Goal: Communication & Community: Answer question/provide support

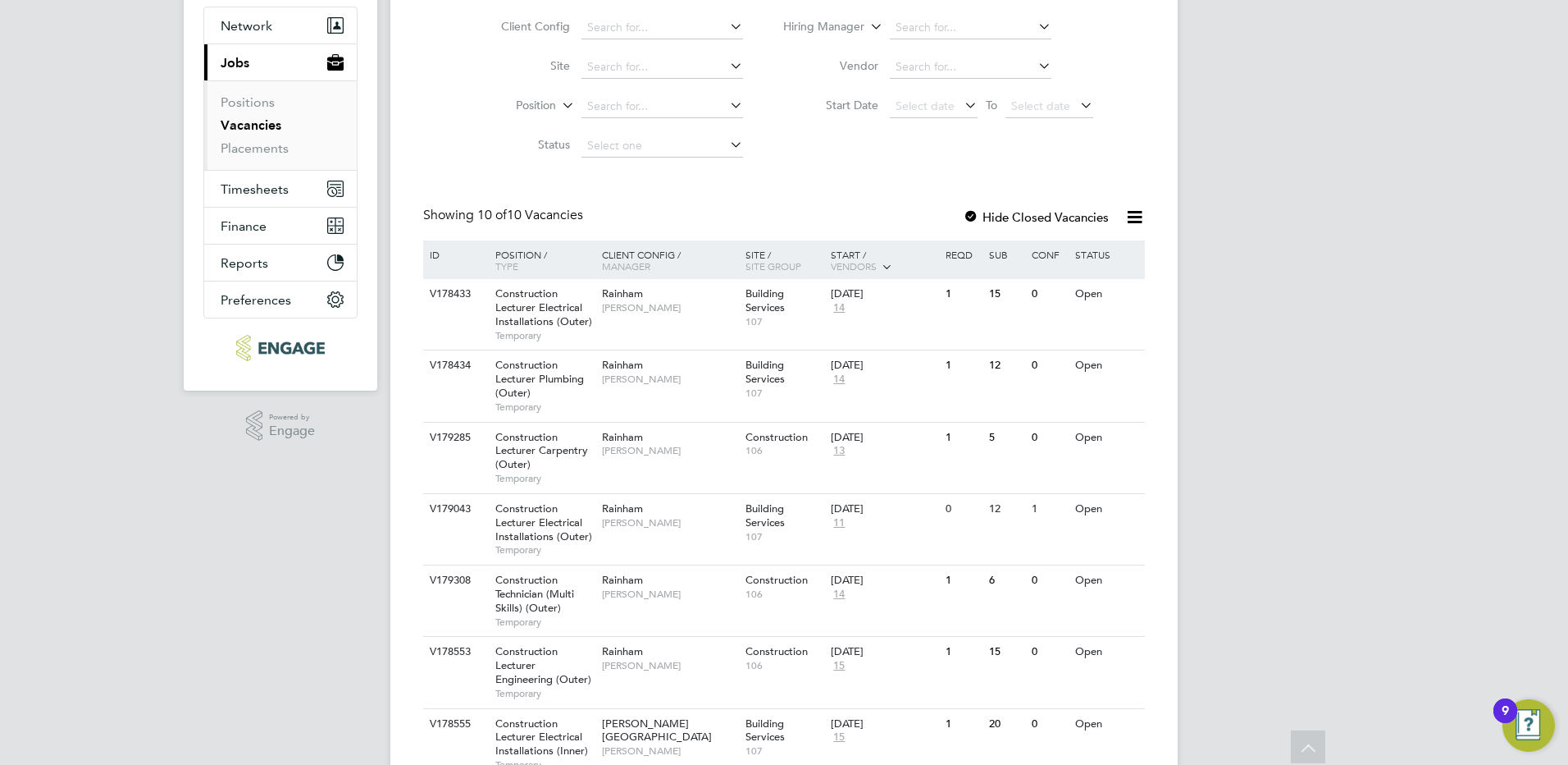
scroll to position [112, 0]
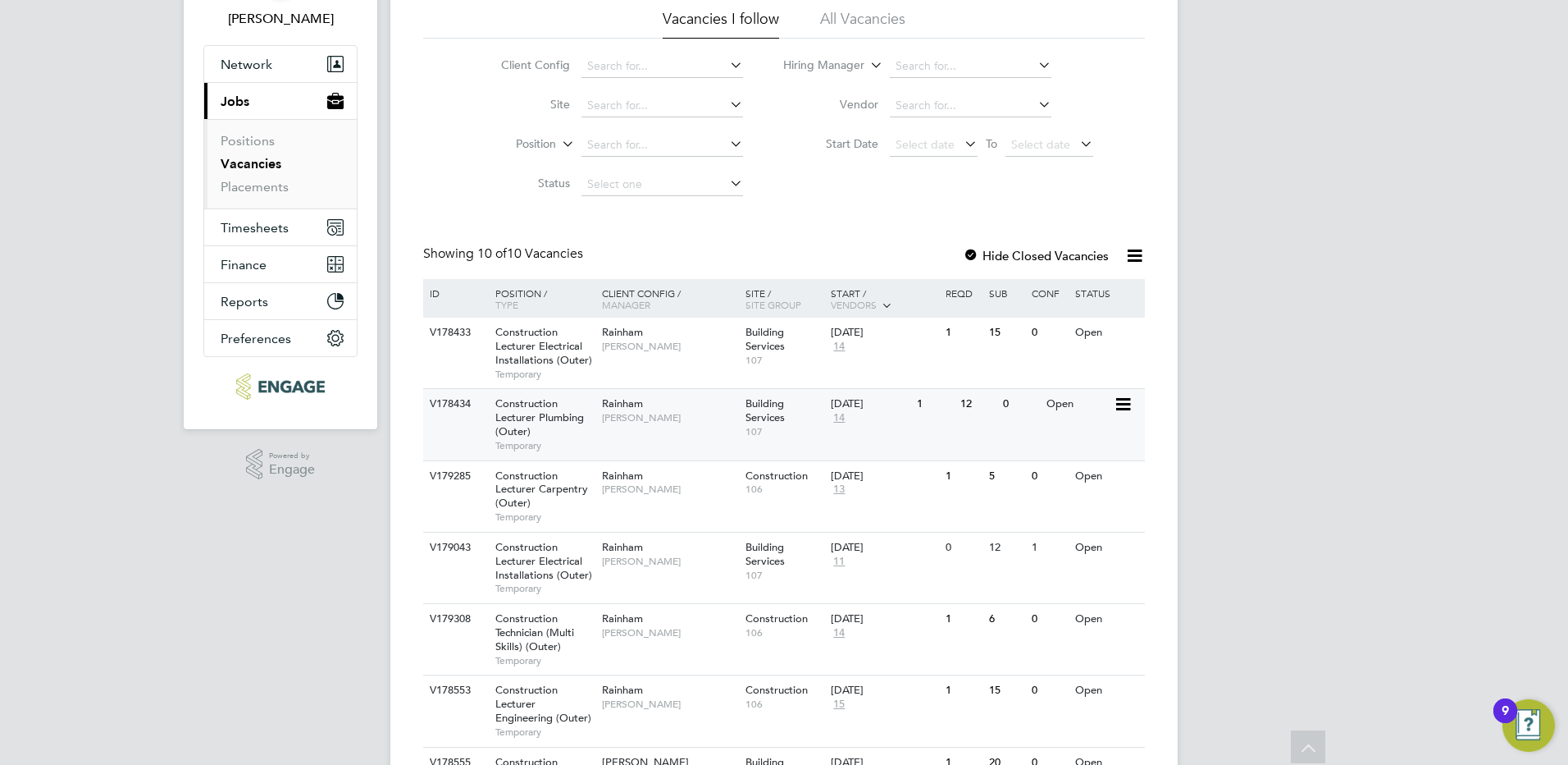
click at [557, 413] on span "Construction Lecturer Plumbing (Outer)" at bounding box center [540, 417] width 88 height 42
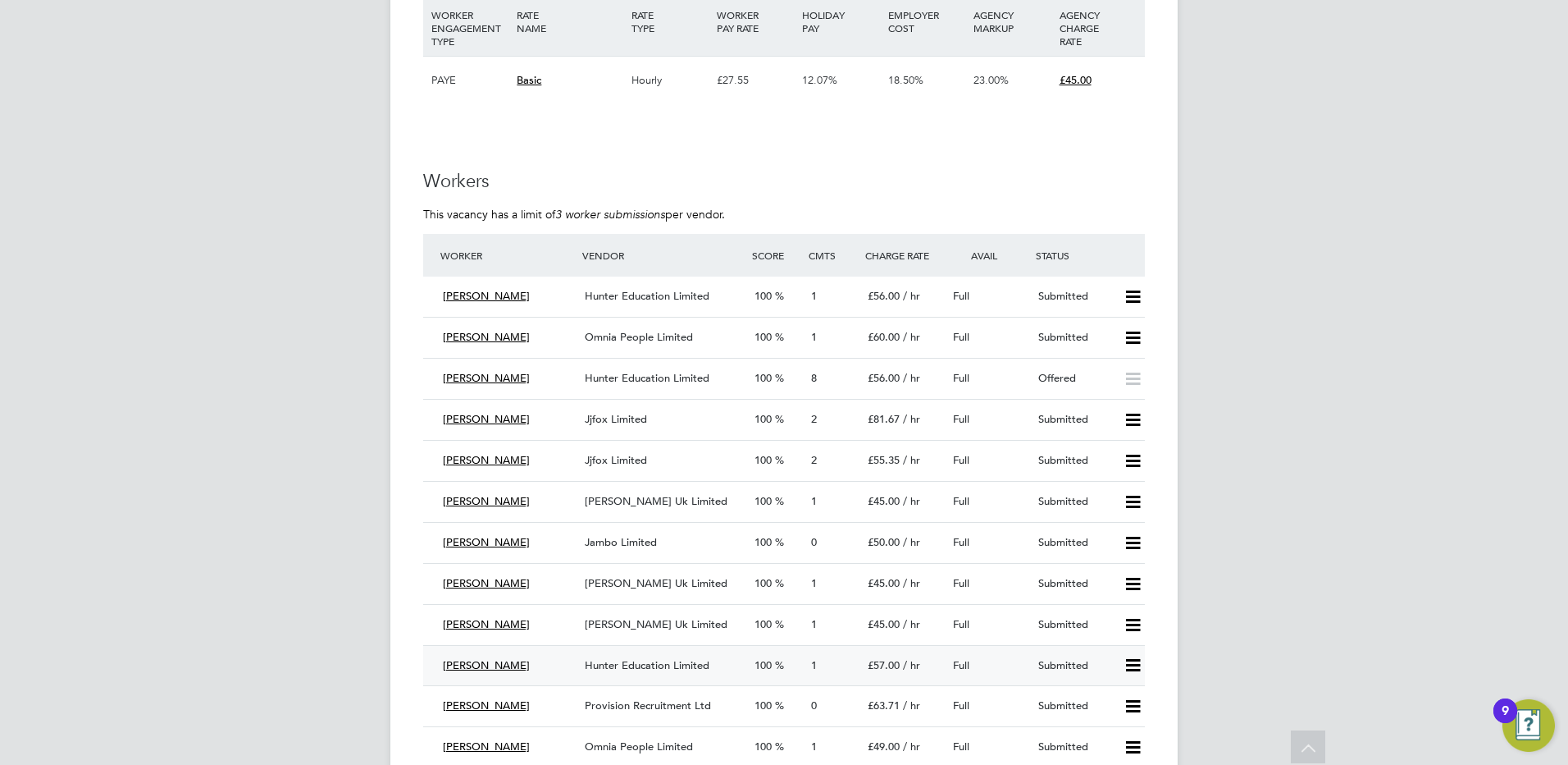
click at [658, 660] on span "Hunter Education Limited" at bounding box center [647, 665] width 125 height 14
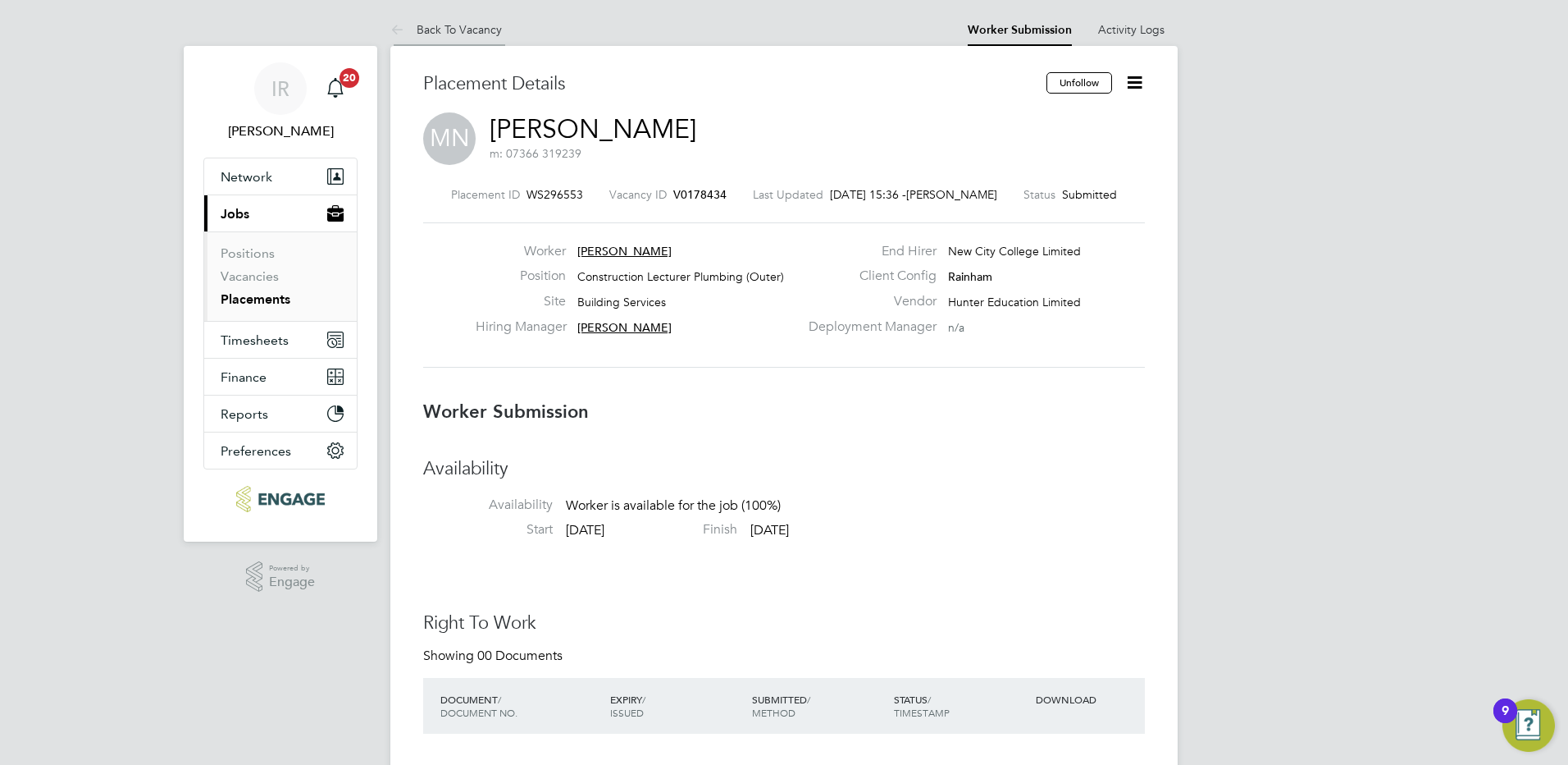
click at [469, 29] on link "Back To Vacancy" at bounding box center [447, 30] width 112 height 14
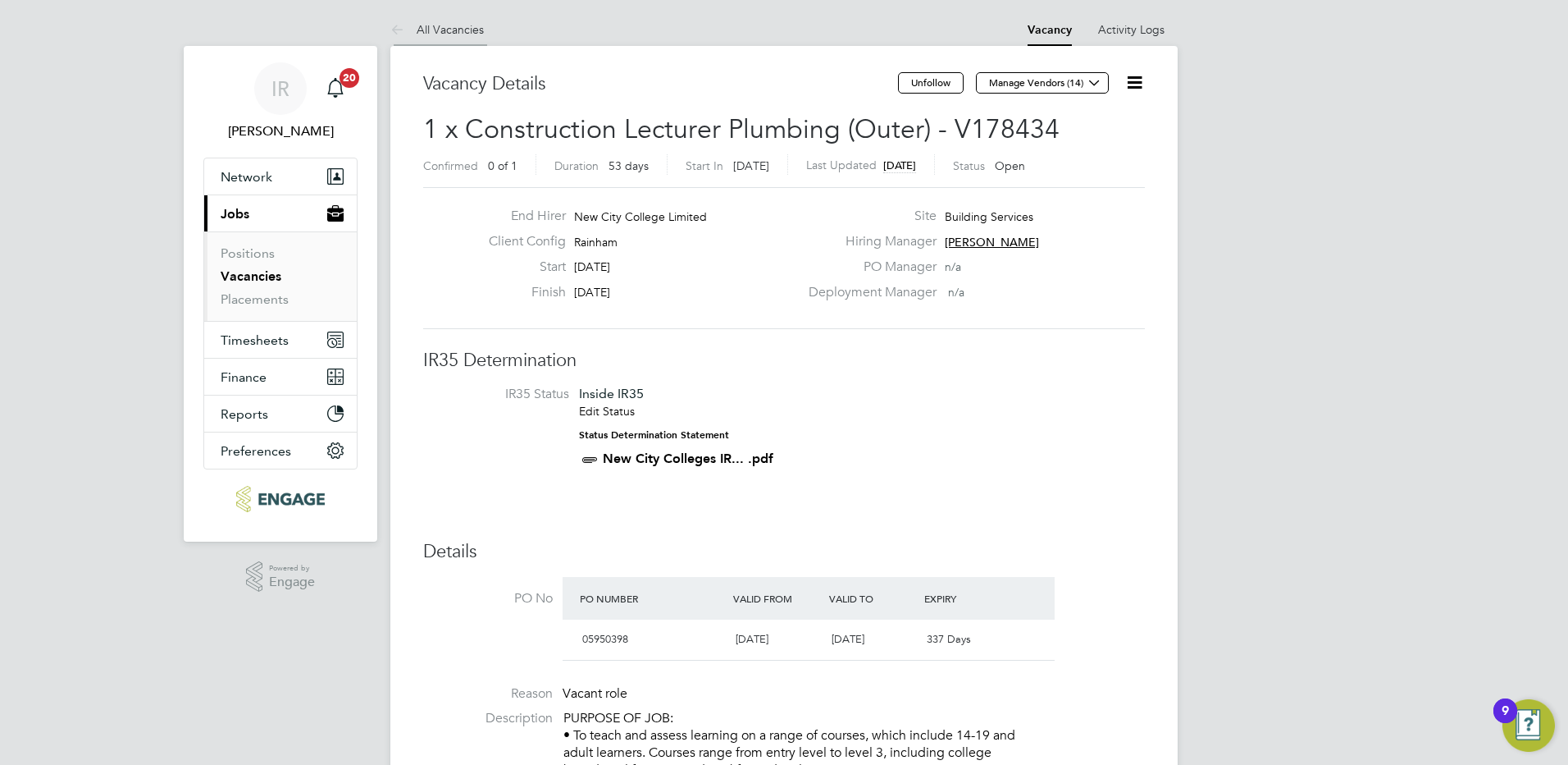
click at [448, 26] on link "All Vacancies" at bounding box center [438, 30] width 94 height 14
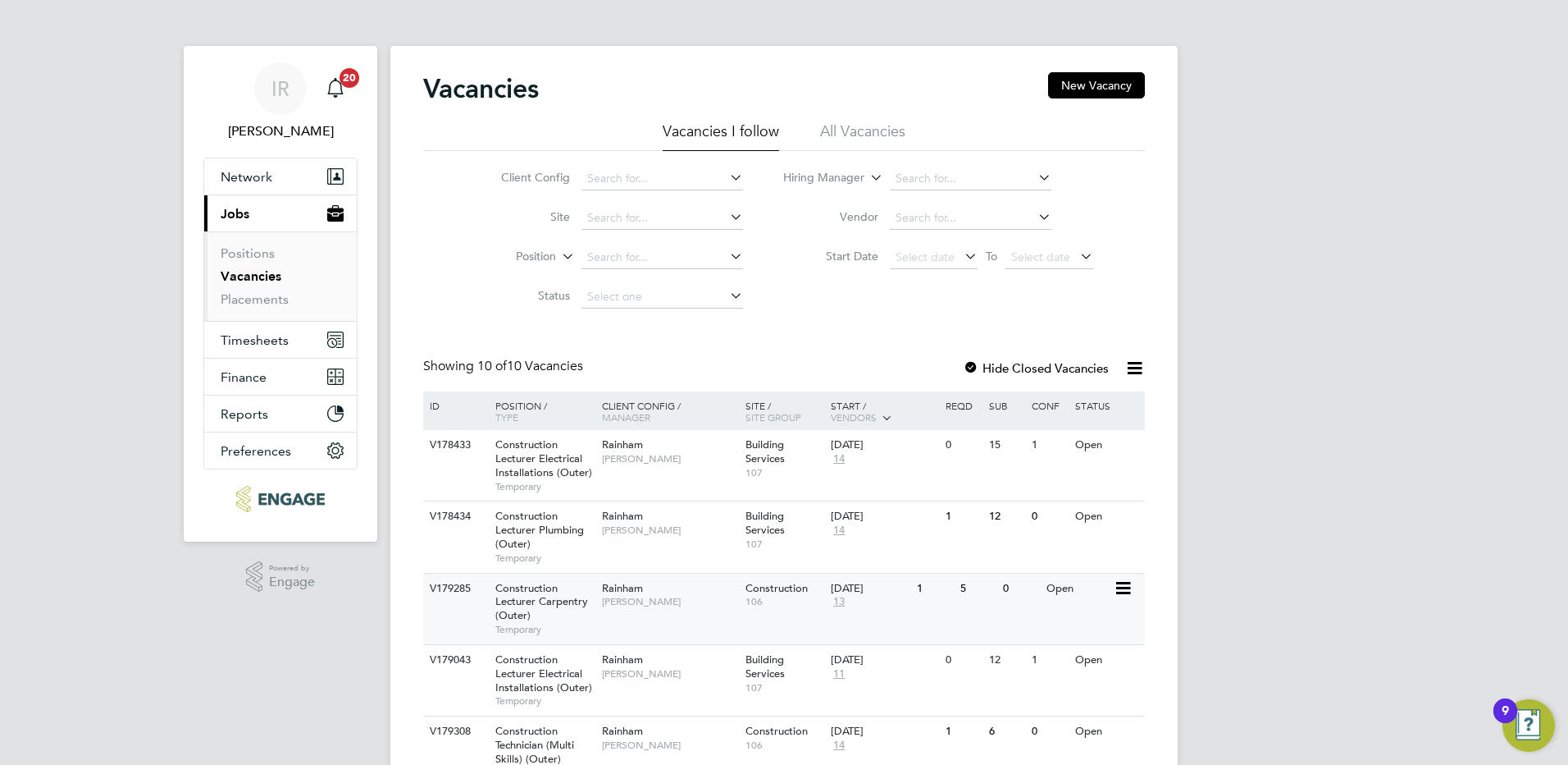
click at [636, 589] on span "Rainham" at bounding box center [622, 587] width 41 height 14
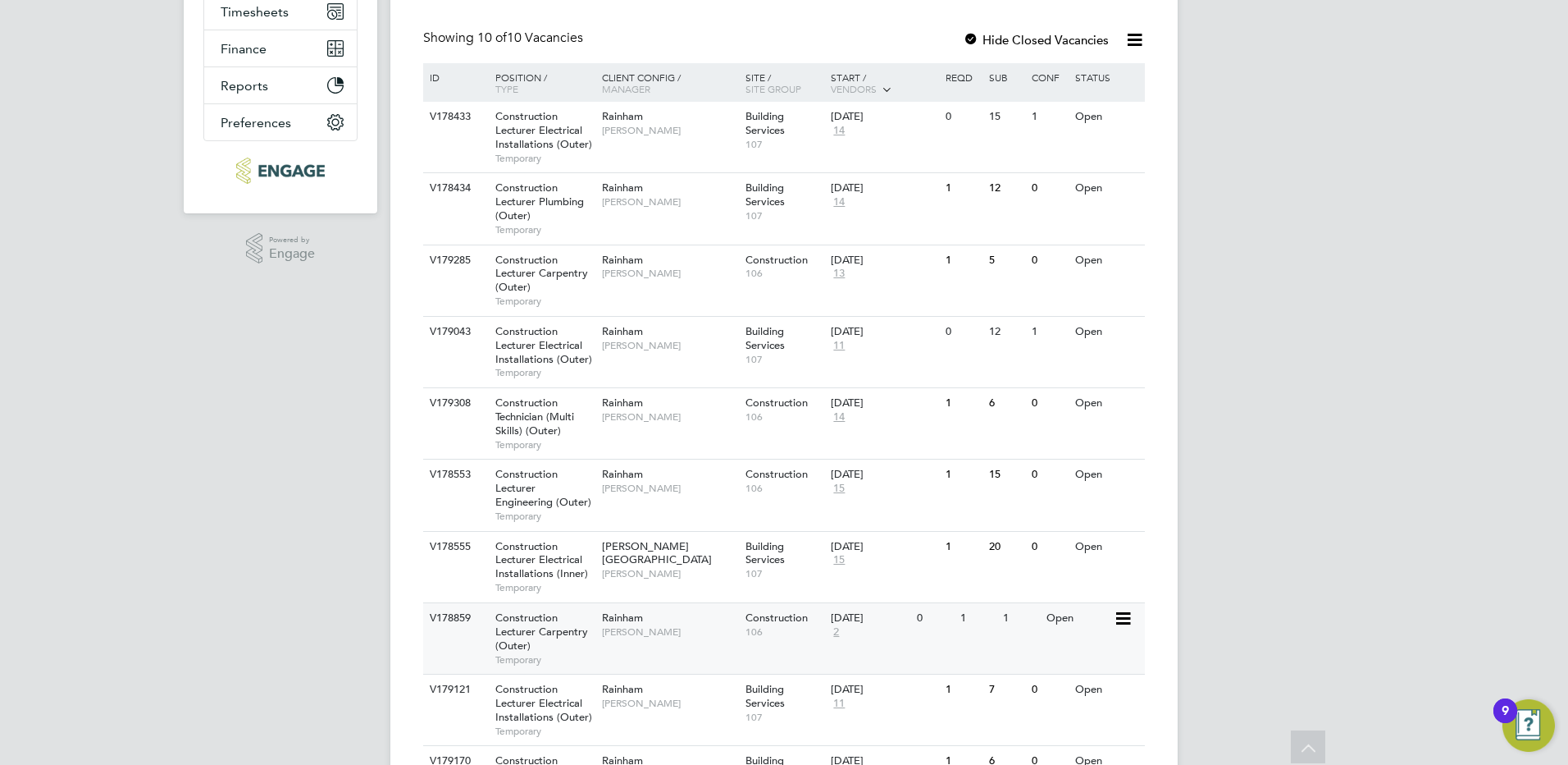
click at [536, 646] on div "Construction Lecturer Carpentry (Outer) Temporary" at bounding box center [540, 639] width 115 height 70
click at [541, 282] on div "Construction Lecturer Carpentry (Outer) Temporary" at bounding box center [540, 281] width 115 height 70
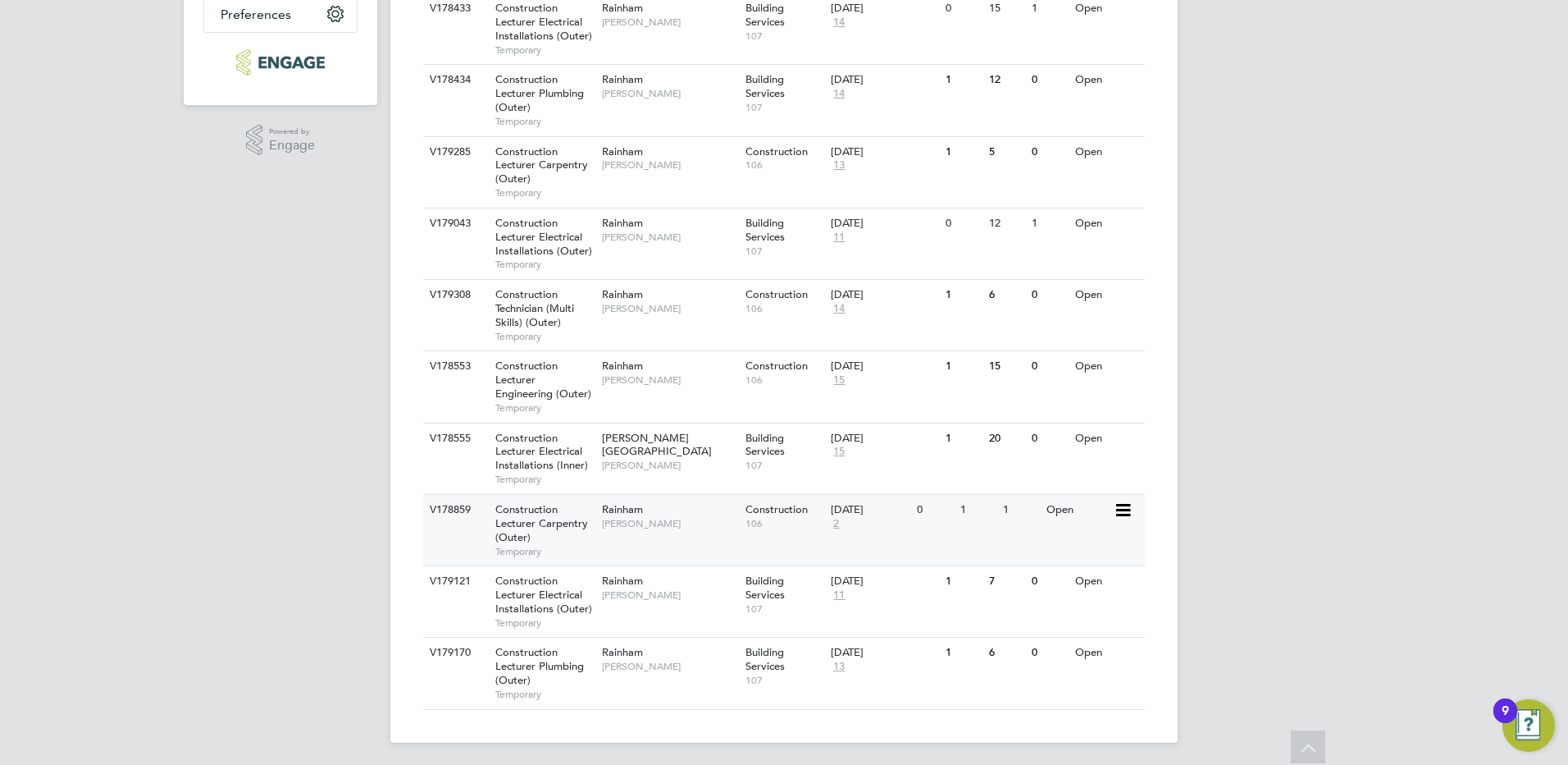
scroll to position [441, 0]
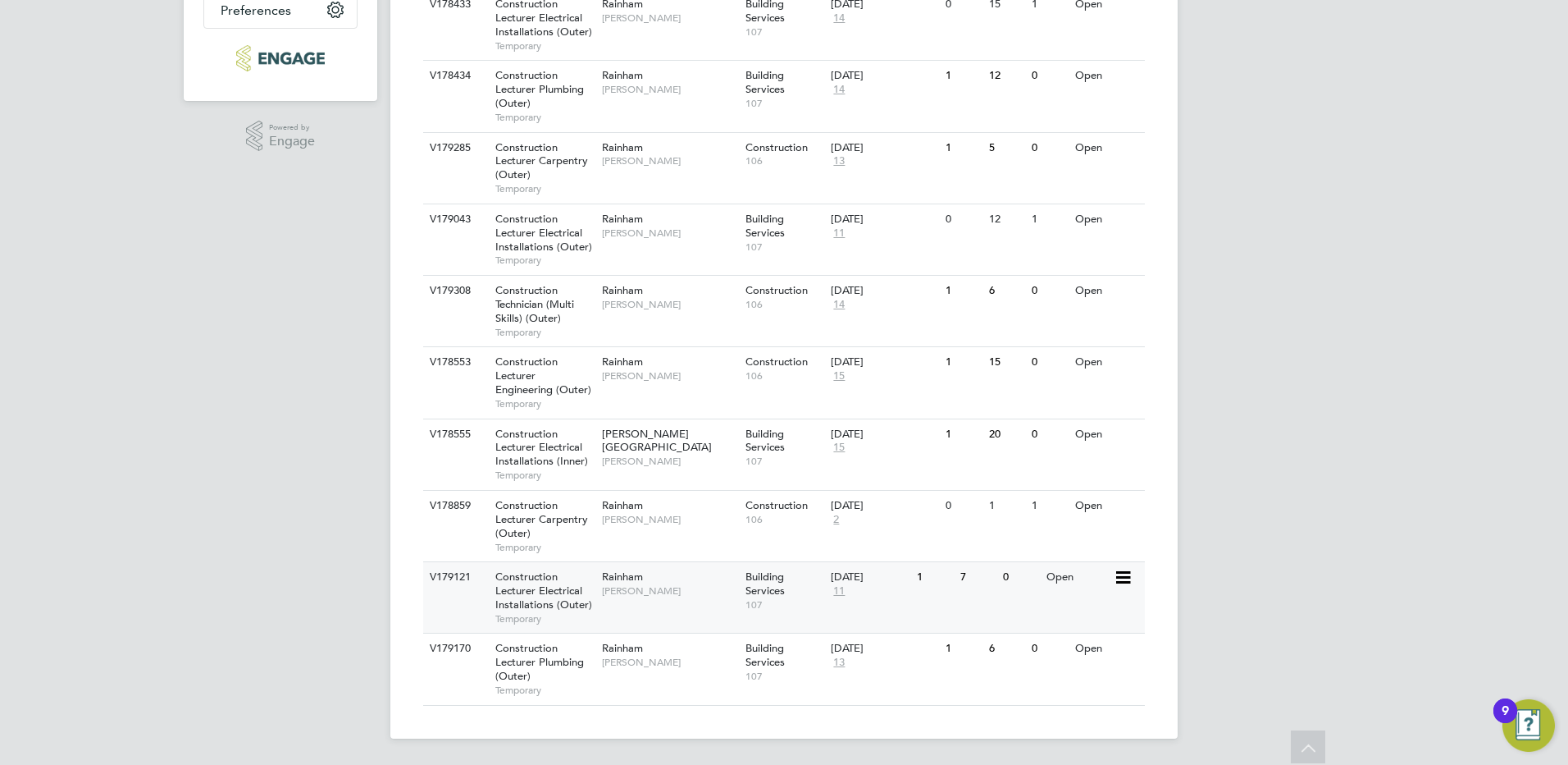
click at [543, 592] on span "Construction Lecturer Electrical Installations (Outer)" at bounding box center [543, 591] width 97 height 42
click at [562, 517] on span "Construction Lecturer Carpentry (Outer)" at bounding box center [542, 519] width 93 height 42
click at [551, 165] on span "Construction Lecturer Carpentry (Outer)" at bounding box center [542, 161] width 93 height 42
click at [529, 521] on span "Construction Lecturer Carpentry (Outer)" at bounding box center [542, 519] width 93 height 42
click at [539, 292] on span "Construction Technician (Multi Skills) (Outer)" at bounding box center [534, 303] width 79 height 42
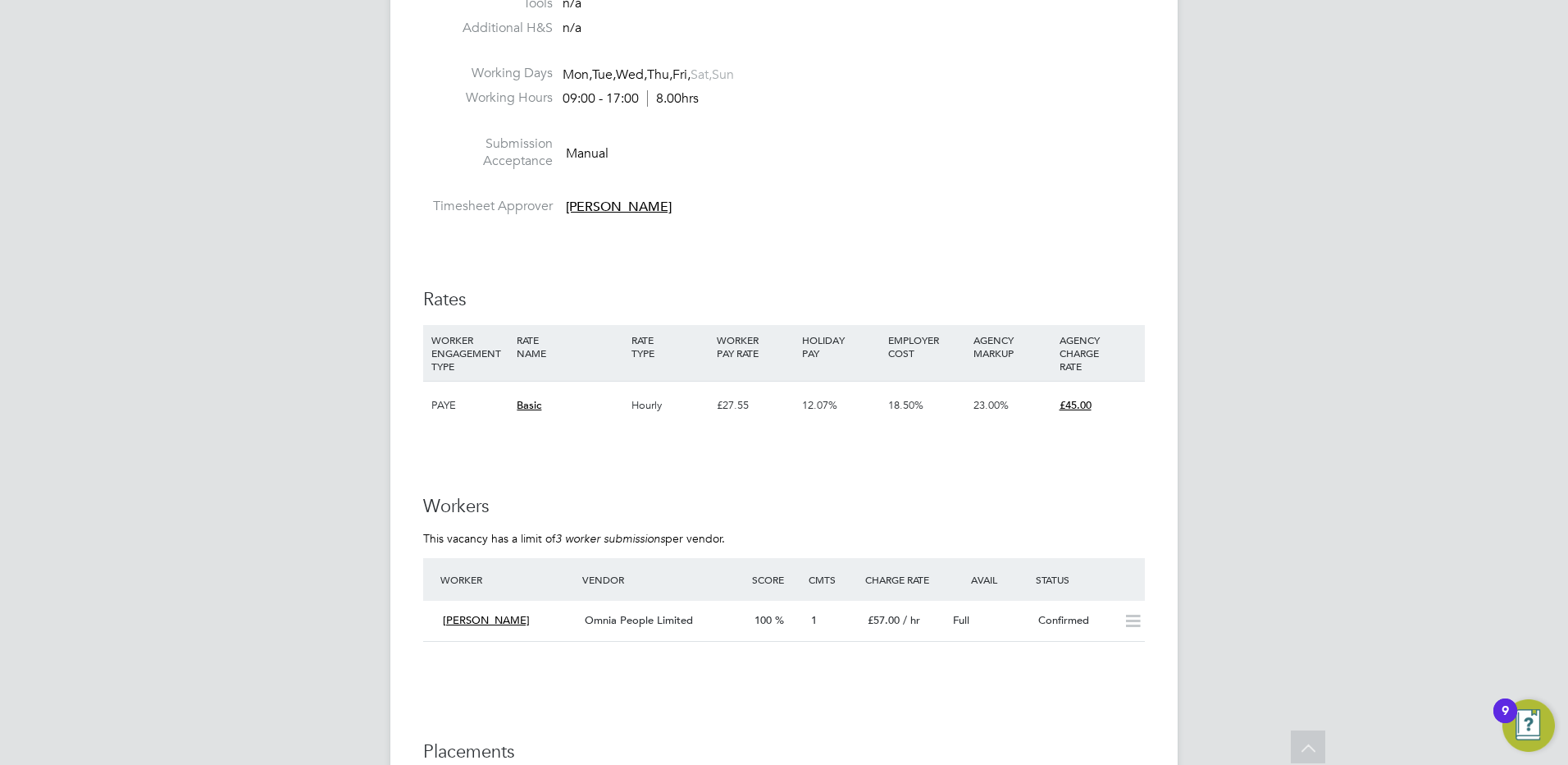
scroll to position [2709, 0]
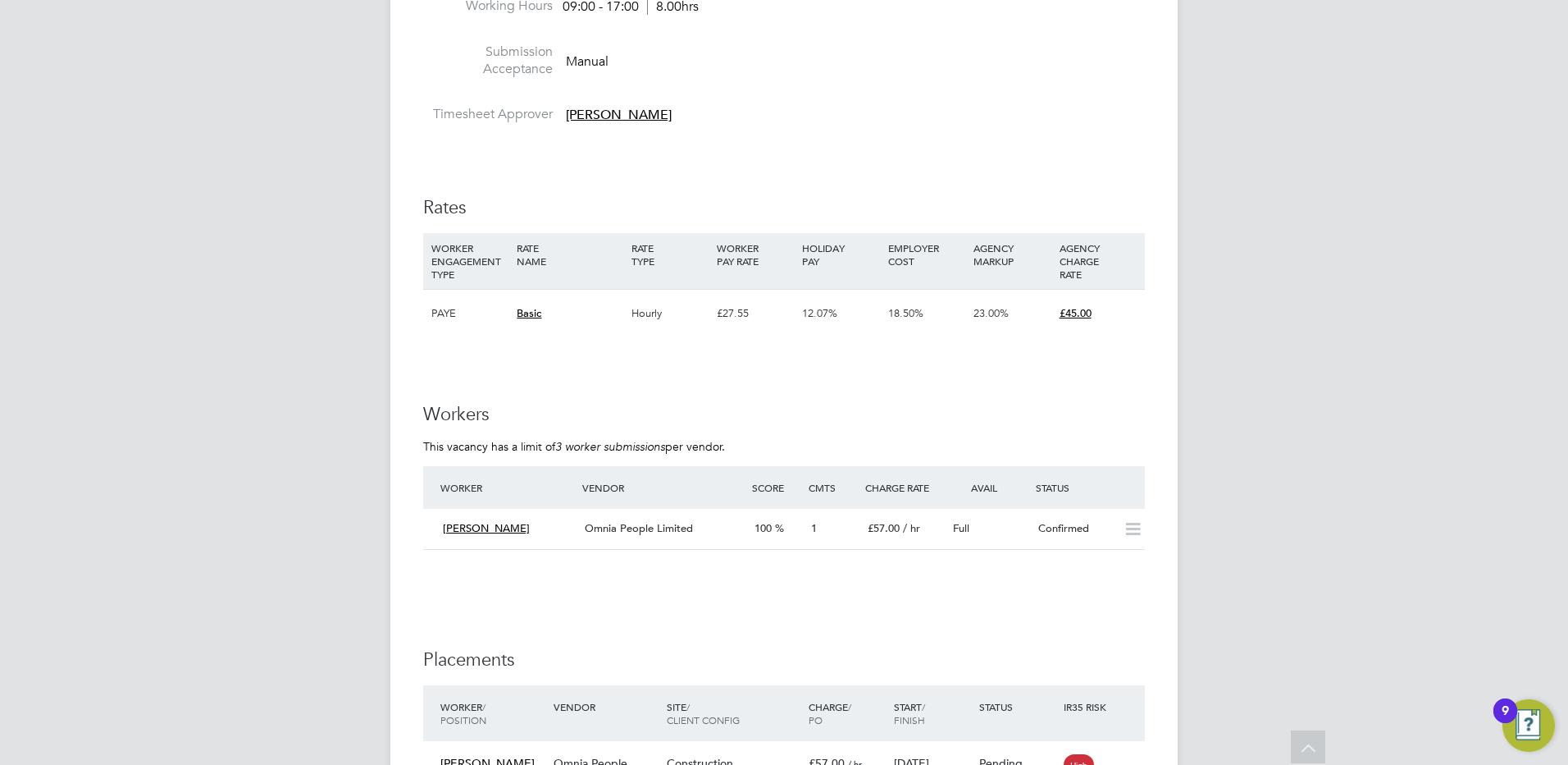
click at [605, 528] on span "Omnia People Limited" at bounding box center [639, 527] width 108 height 14
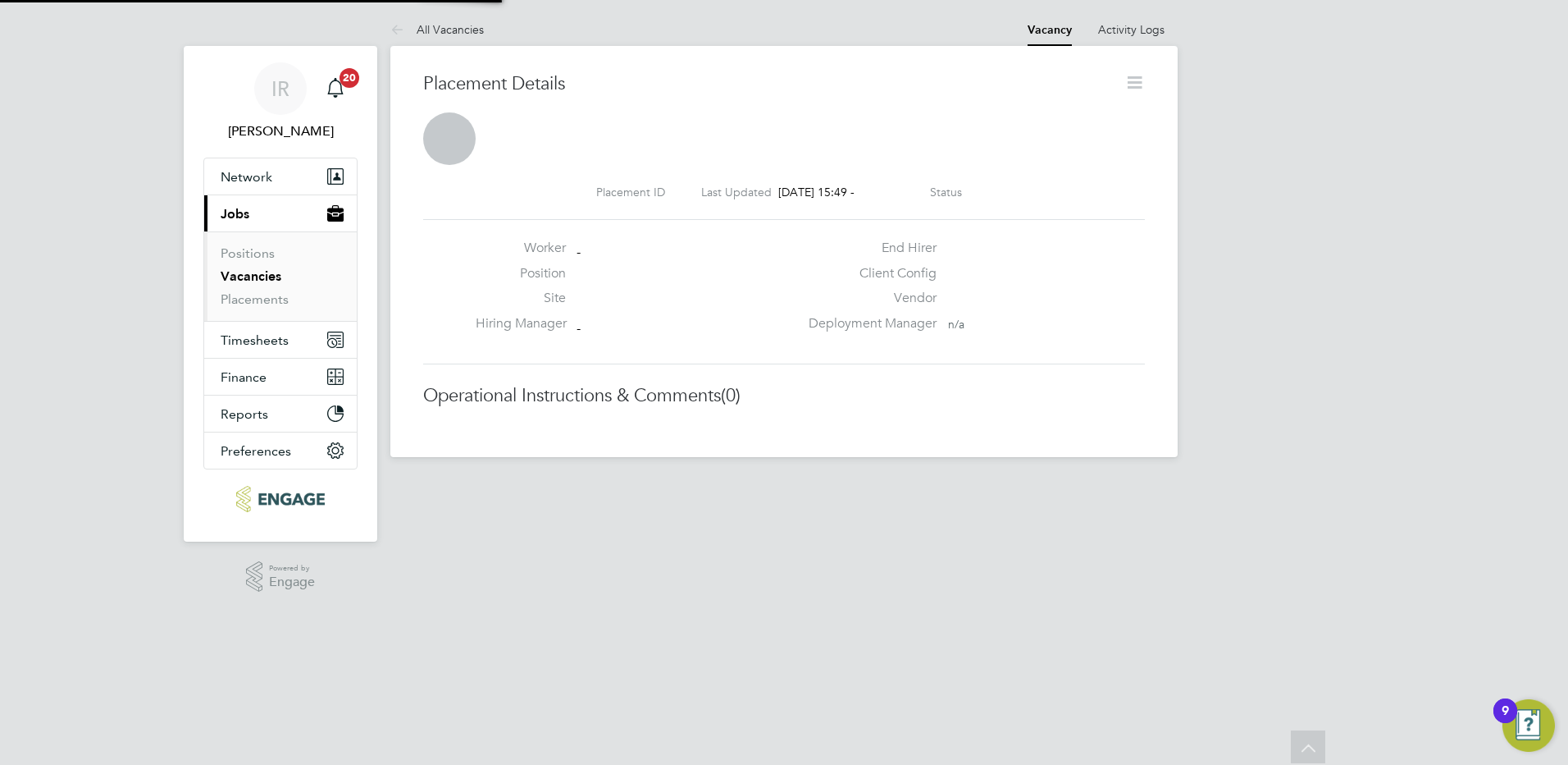
scroll to position [8, 8]
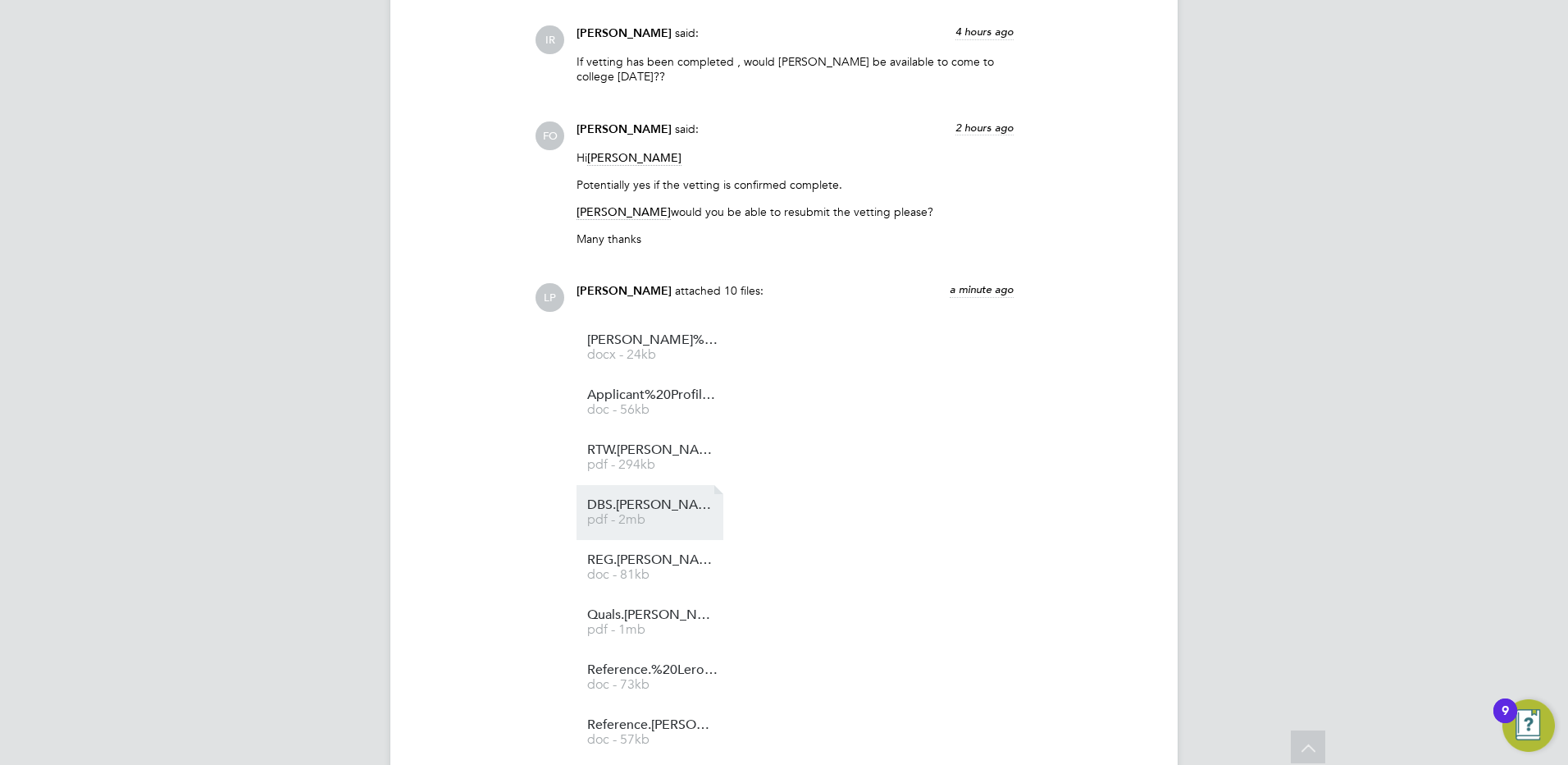
click at [621, 496] on li "DBS.Leroy%20Joseph.OP pdf - 2mb" at bounding box center [650, 512] width 147 height 55
click at [625, 504] on span "DBS.Leroy%20Joseph.OP" at bounding box center [653, 505] width 131 height 13
click at [688, 362] on li "Joseph%20Leroy%20HQ00329331 docx - 24kb" at bounding box center [650, 347] width 147 height 55
click at [662, 344] on span "Joseph%20Leroy%20HQ00329331" at bounding box center [653, 341] width 131 height 13
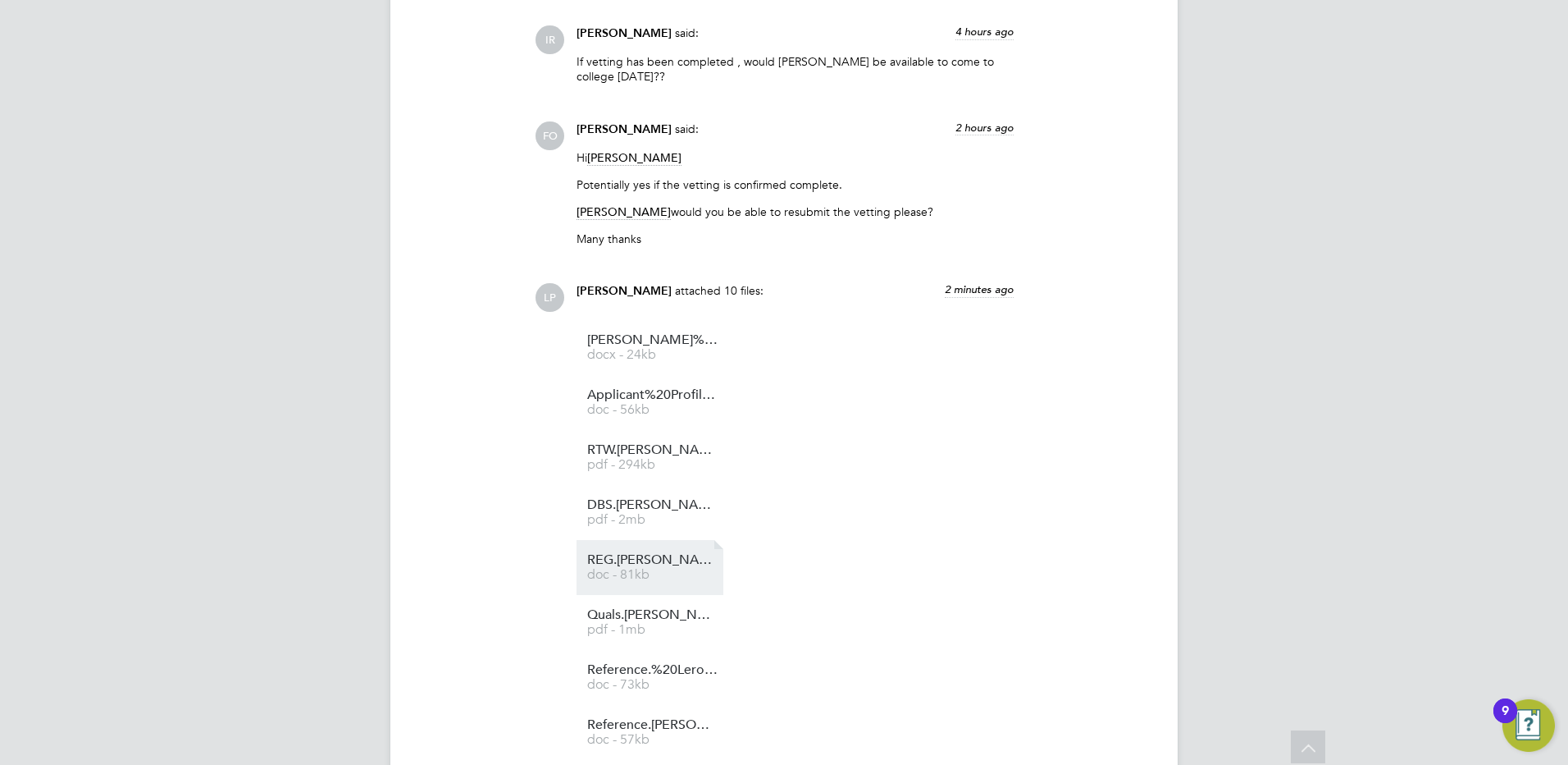
click at [652, 568] on link "REG.Leroy%20Joseph doc - 81kb" at bounding box center [653, 567] width 131 height 27
click at [632, 569] on span "doc - 81kb" at bounding box center [653, 575] width 131 height 13
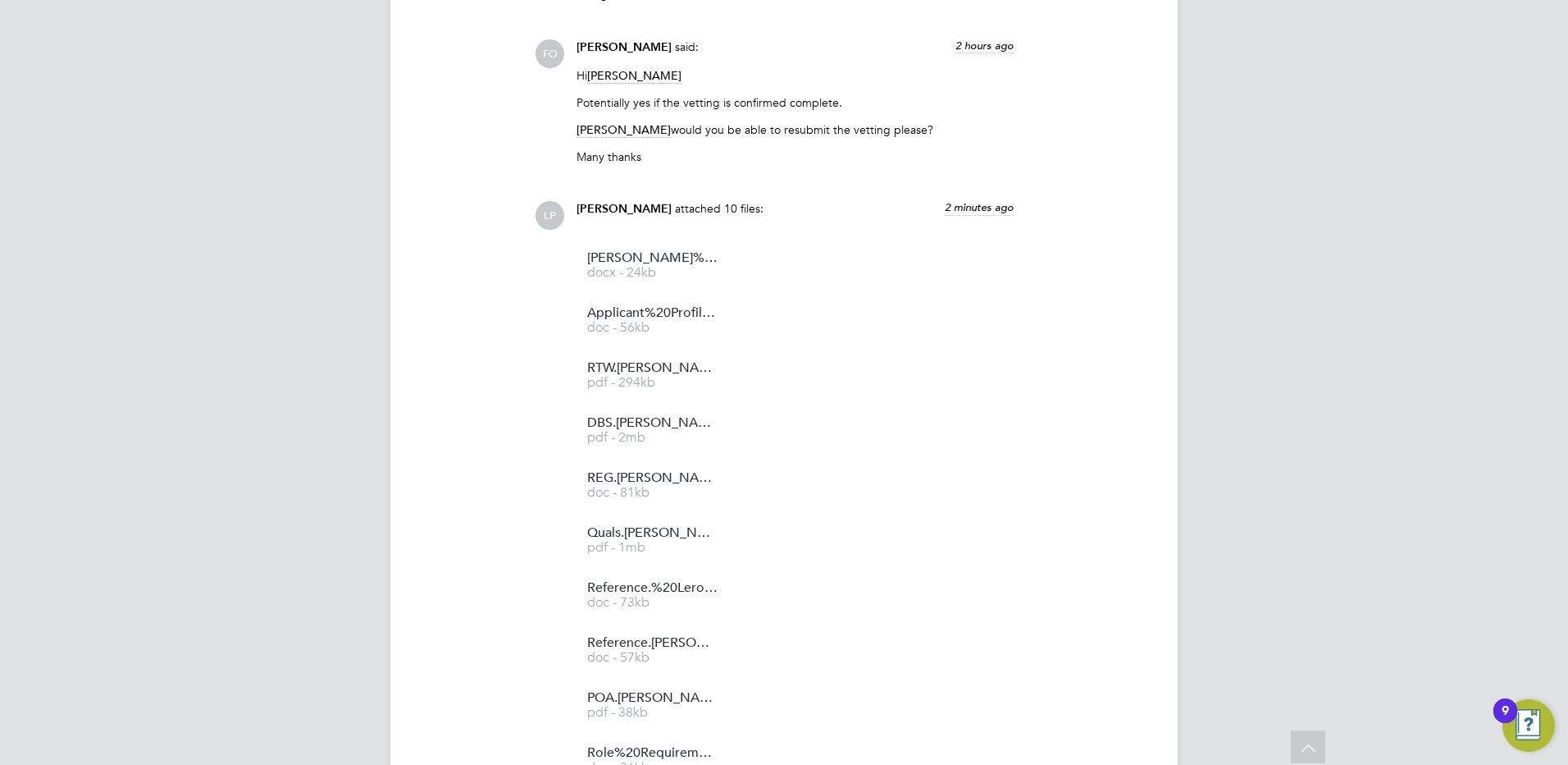
scroll to position [2954, 0]
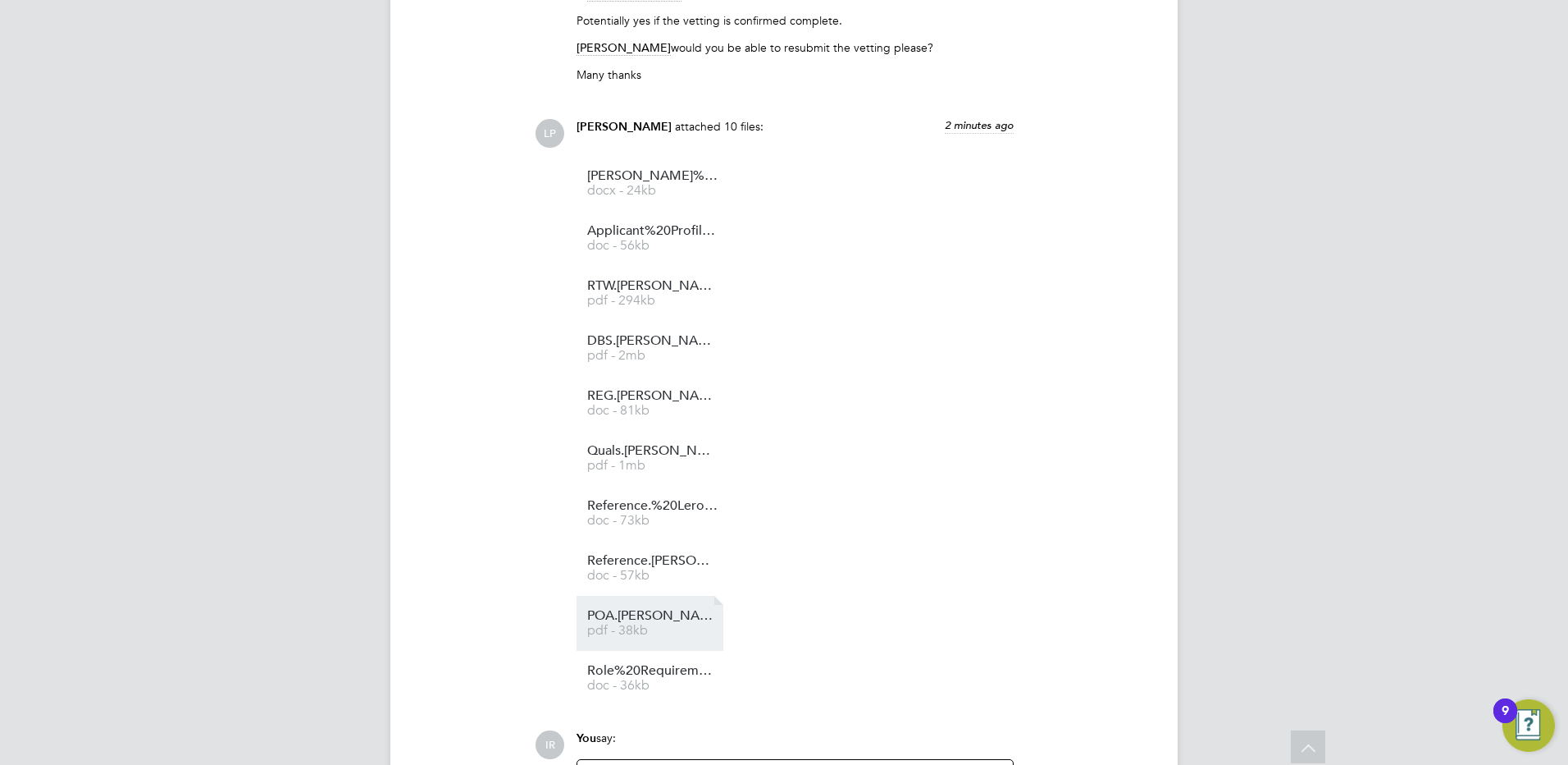
click at [620, 623] on link "POA.Leroy%20Joseph.OP pdf - 38kb" at bounding box center [653, 623] width 131 height 27
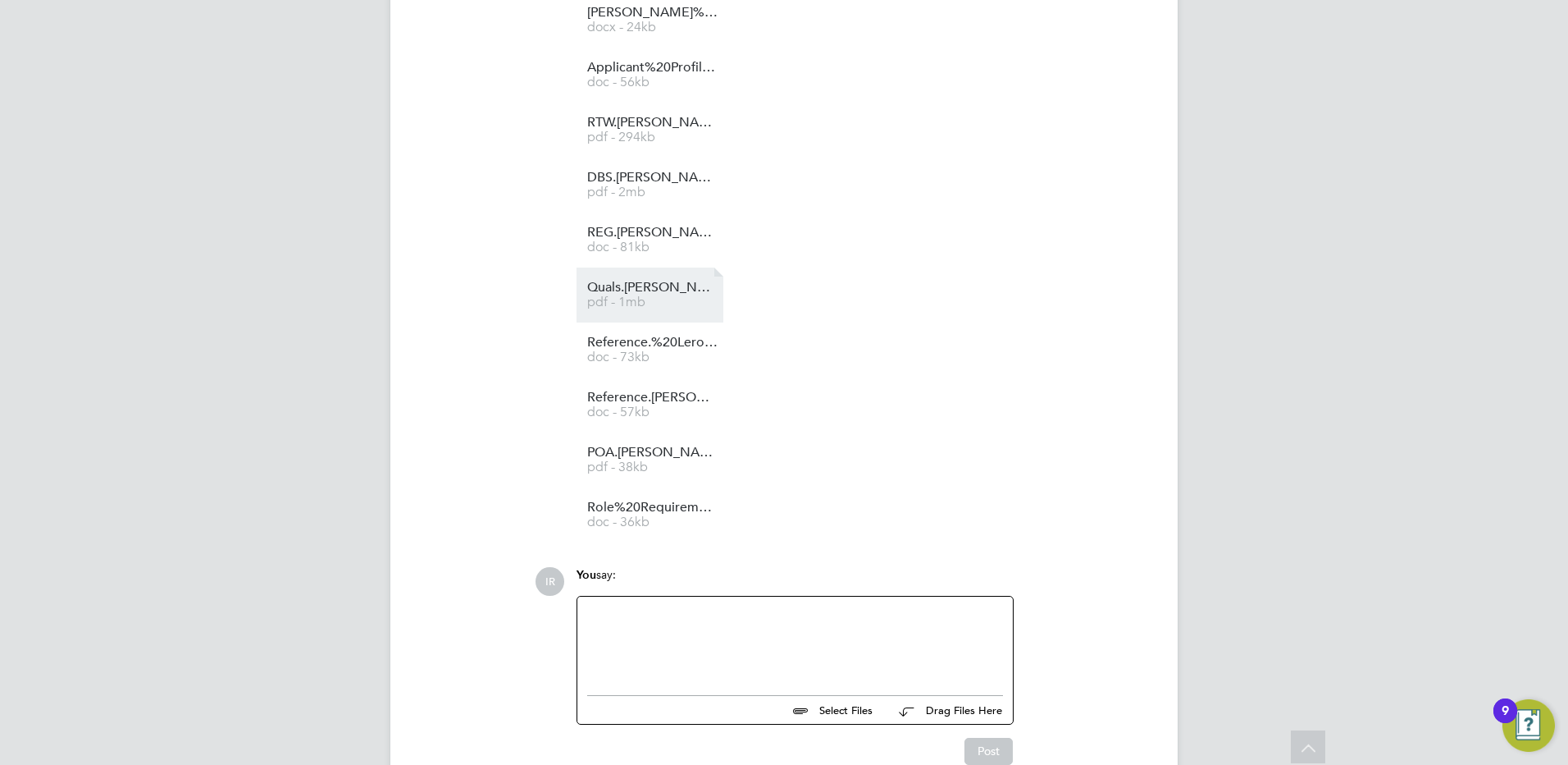
scroll to position [3119, 0]
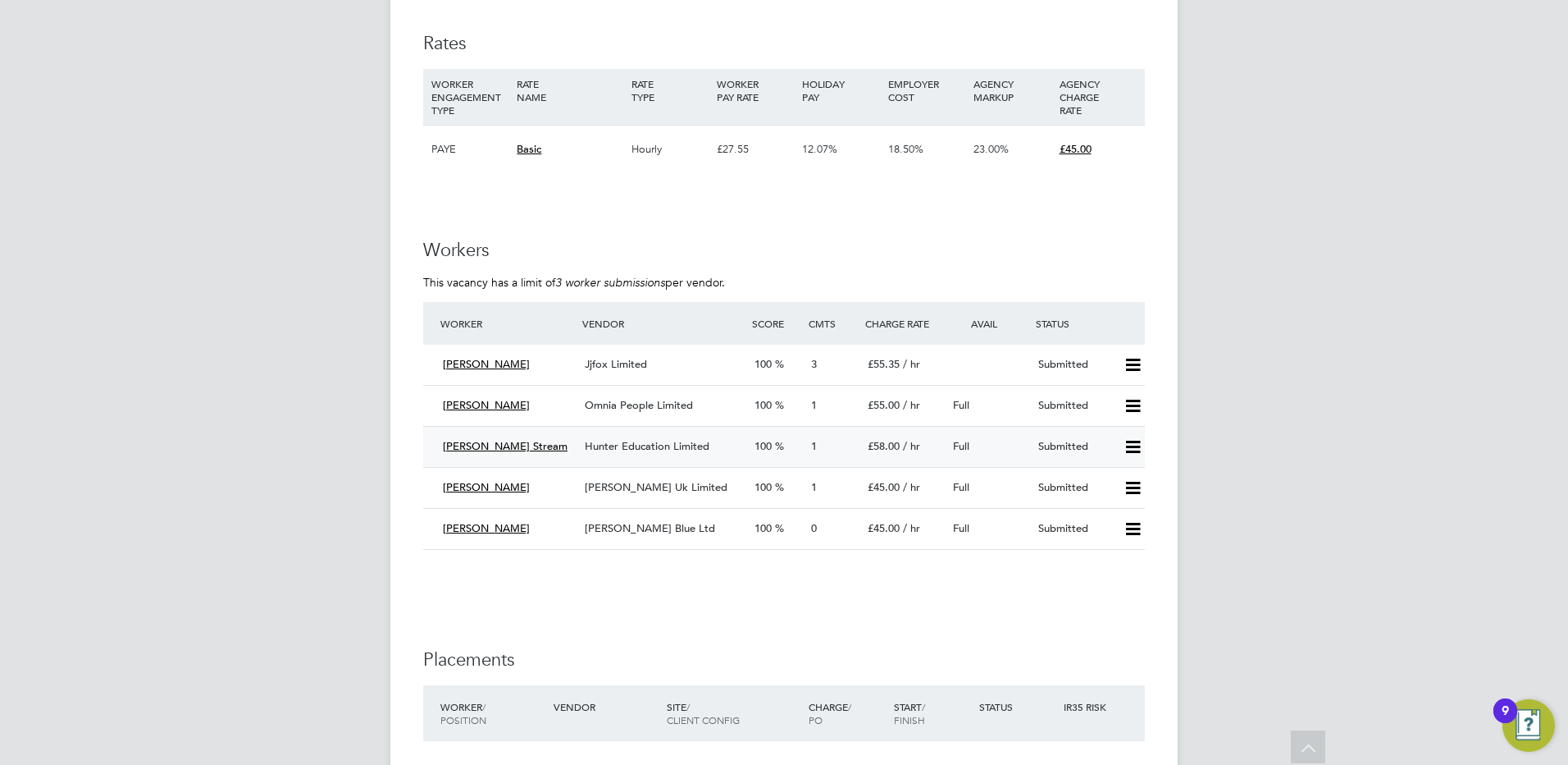
click at [625, 442] on span "Hunter Education Limited" at bounding box center [647, 445] width 125 height 14
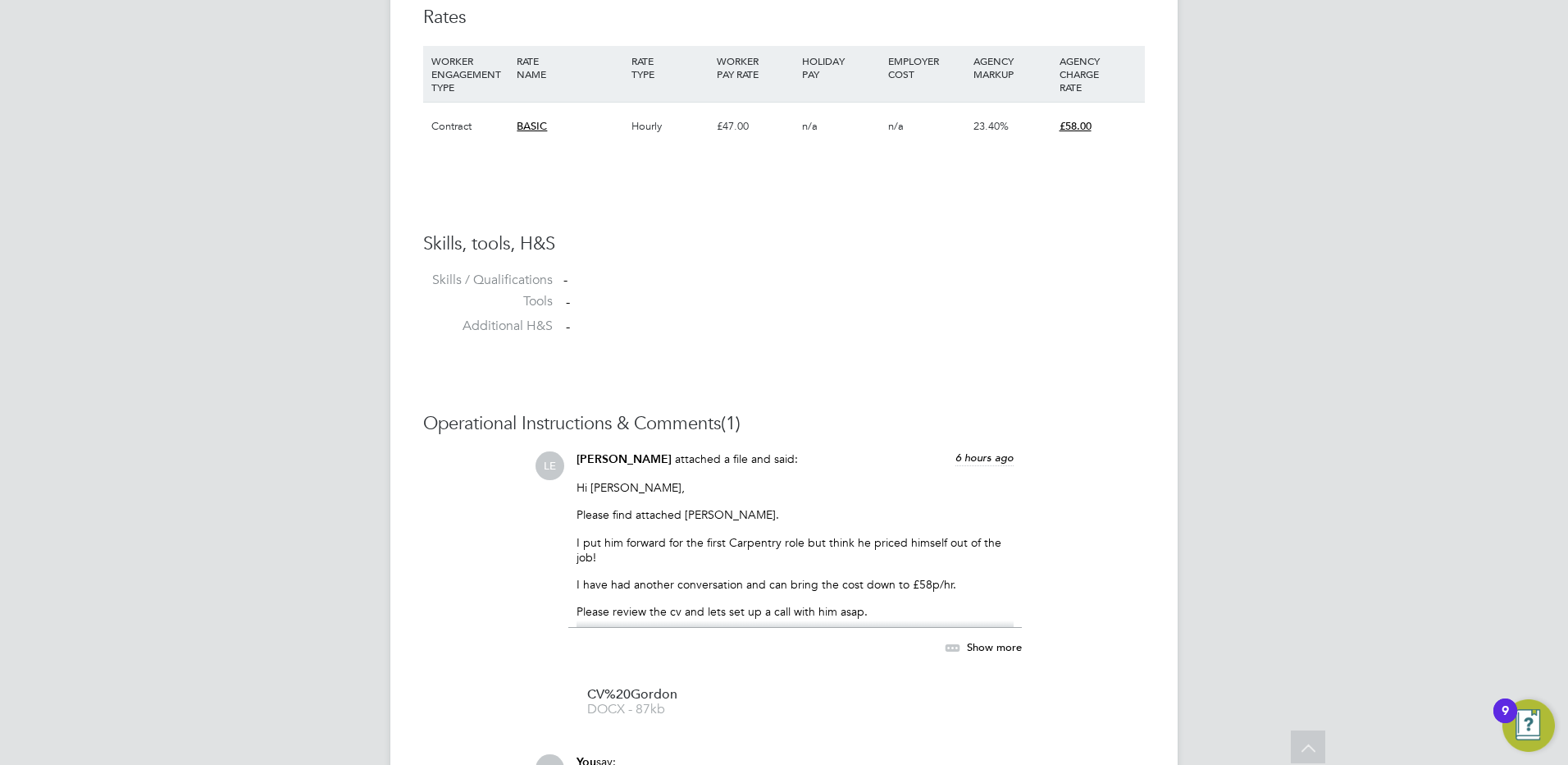
scroll to position [1231, 0]
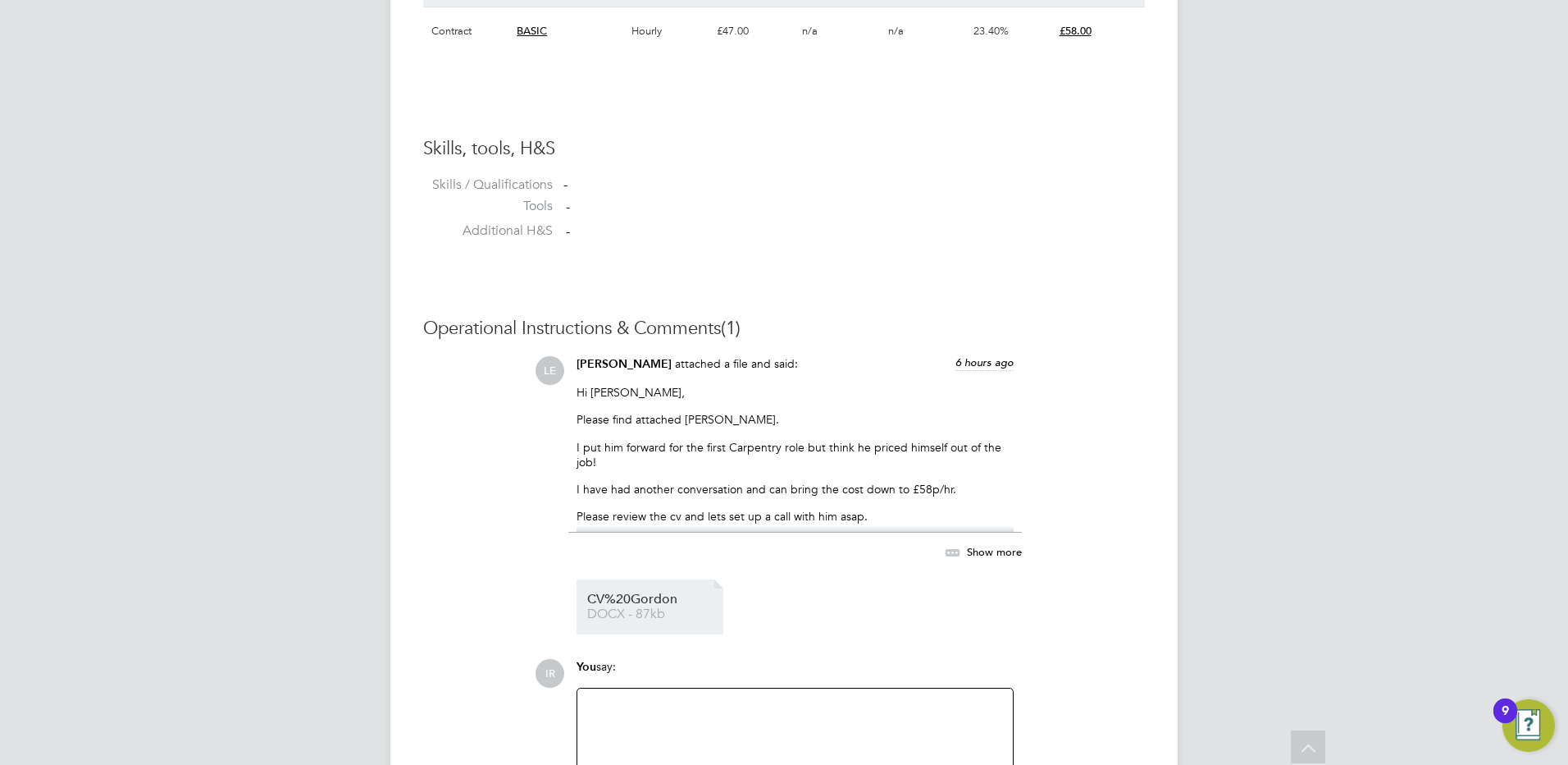
click at [607, 602] on span "CV%20Gordon" at bounding box center [653, 600] width 131 height 13
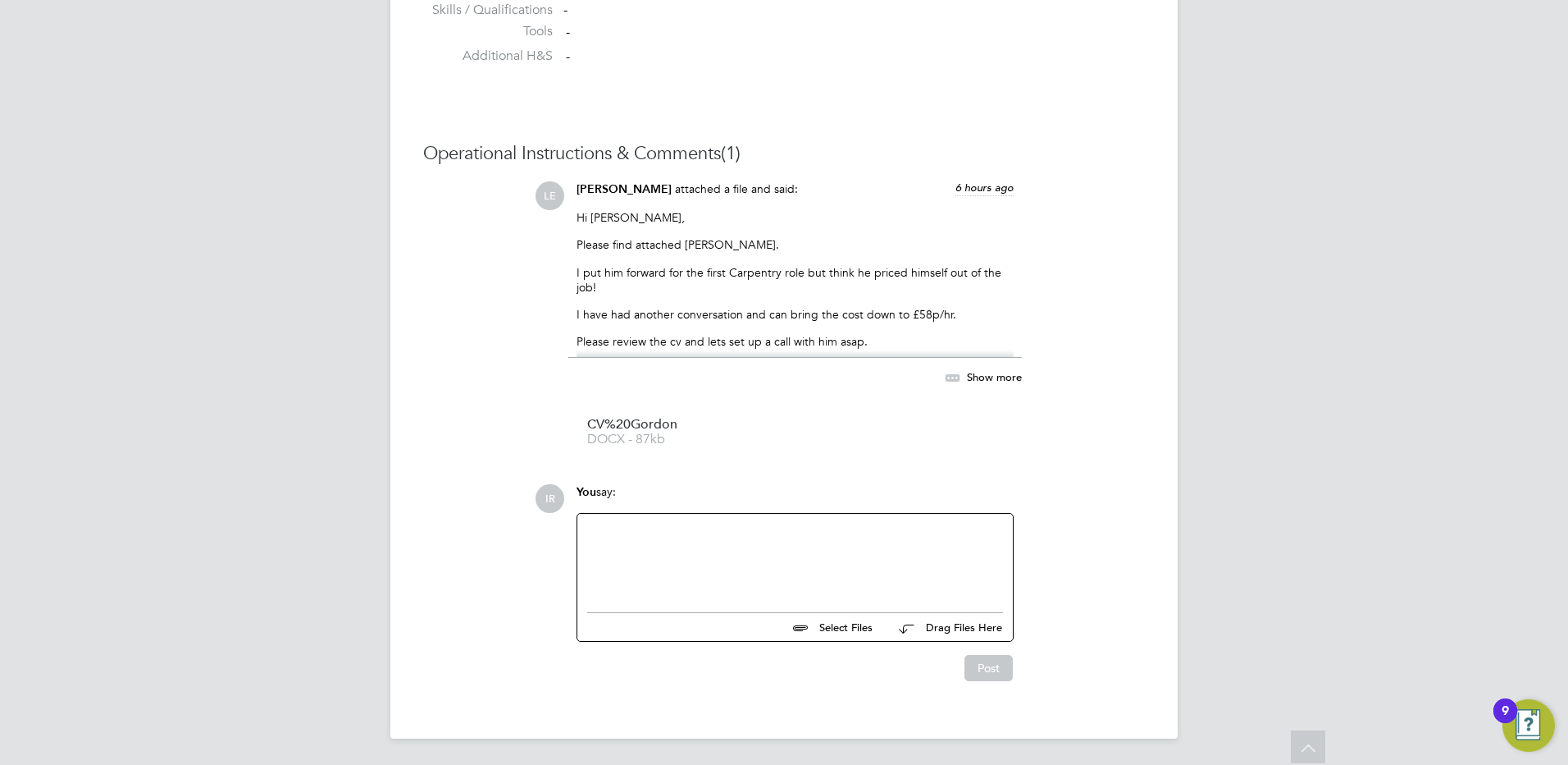
scroll to position [1406, 0]
click at [620, 526] on div at bounding box center [795, 559] width 416 height 70
click at [998, 673] on button "Post" at bounding box center [989, 667] width 49 height 26
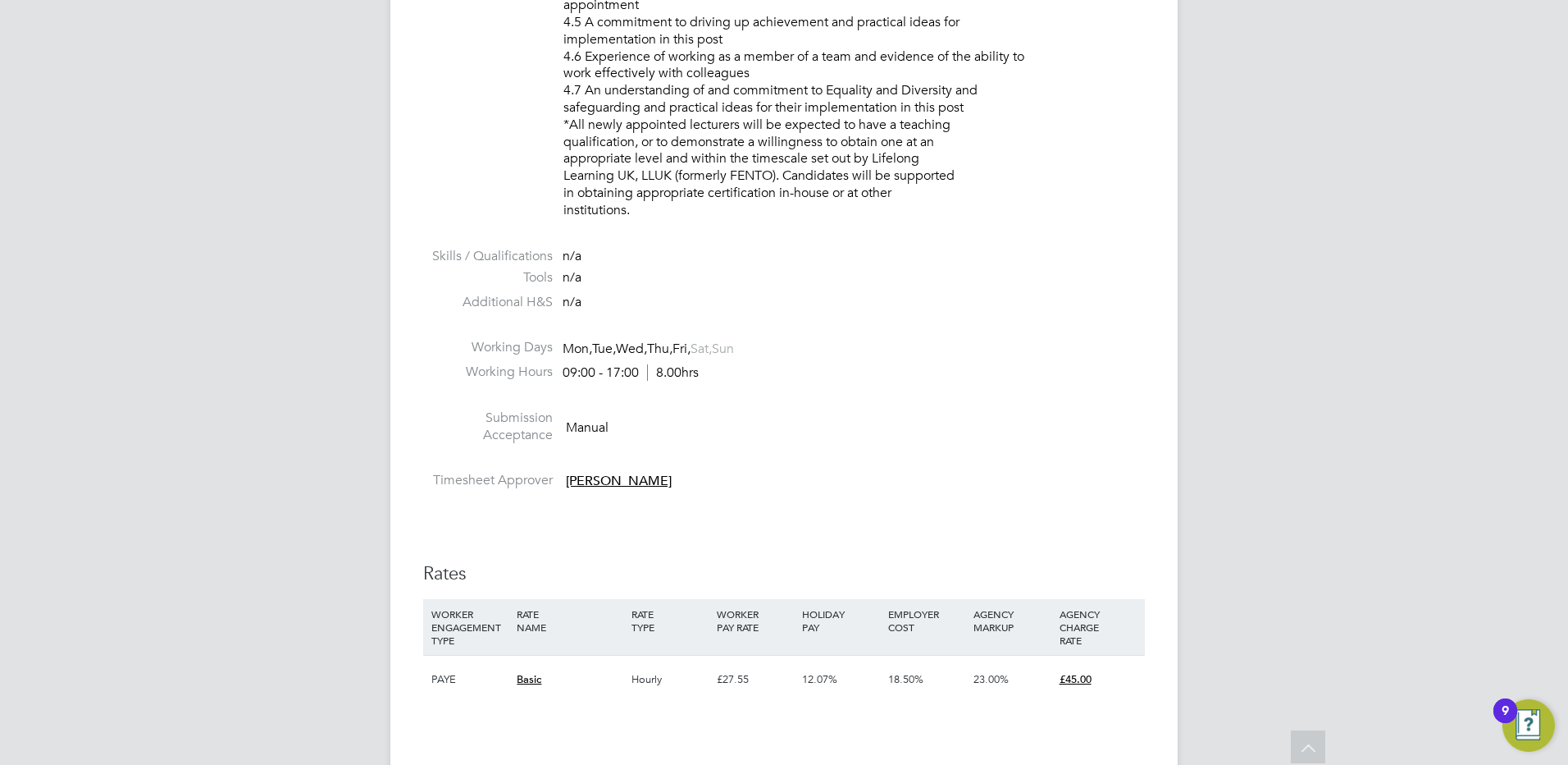
scroll to position [1970, 0]
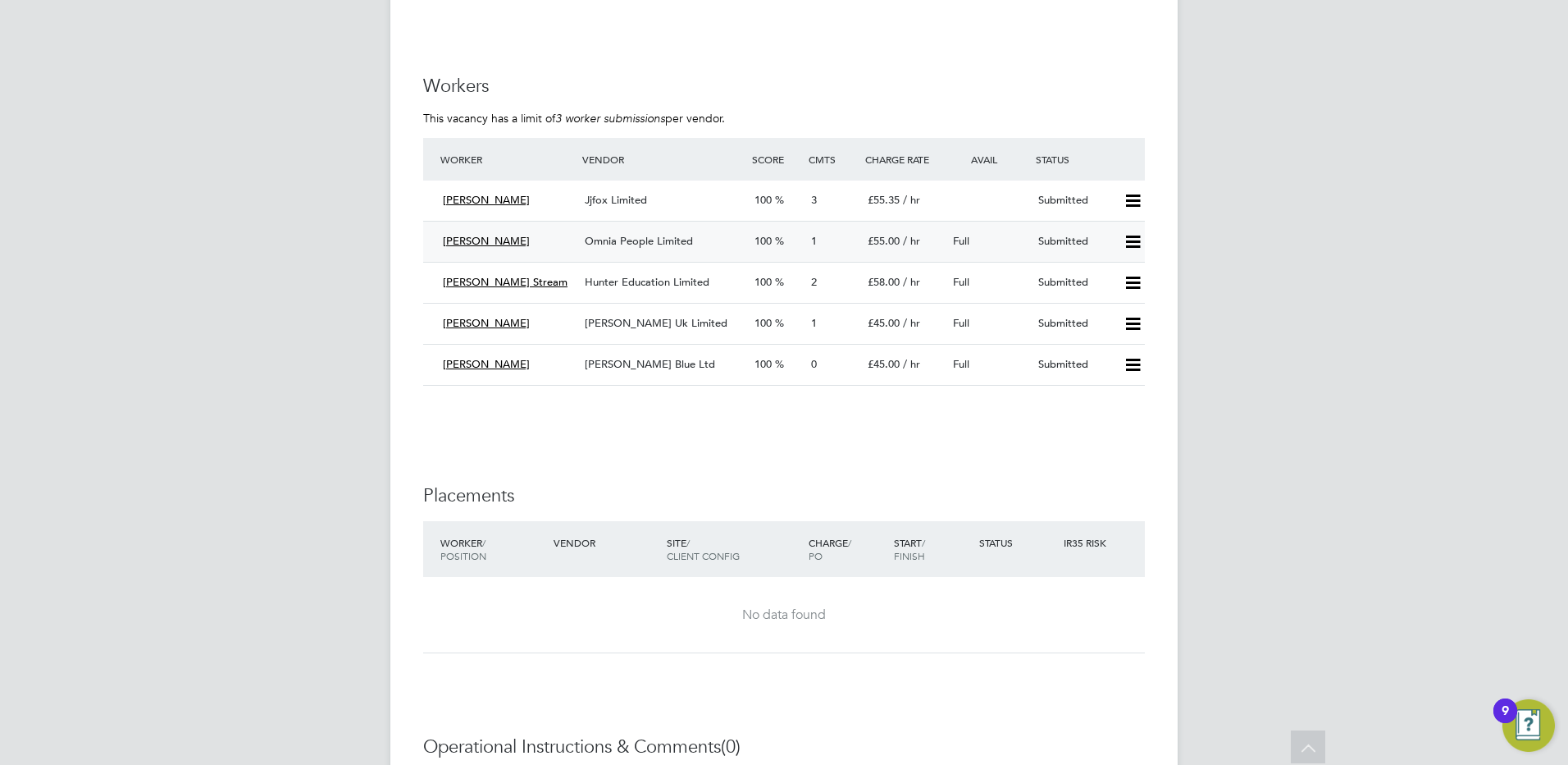
click at [631, 237] on span "Omnia People Limited" at bounding box center [639, 240] width 108 height 14
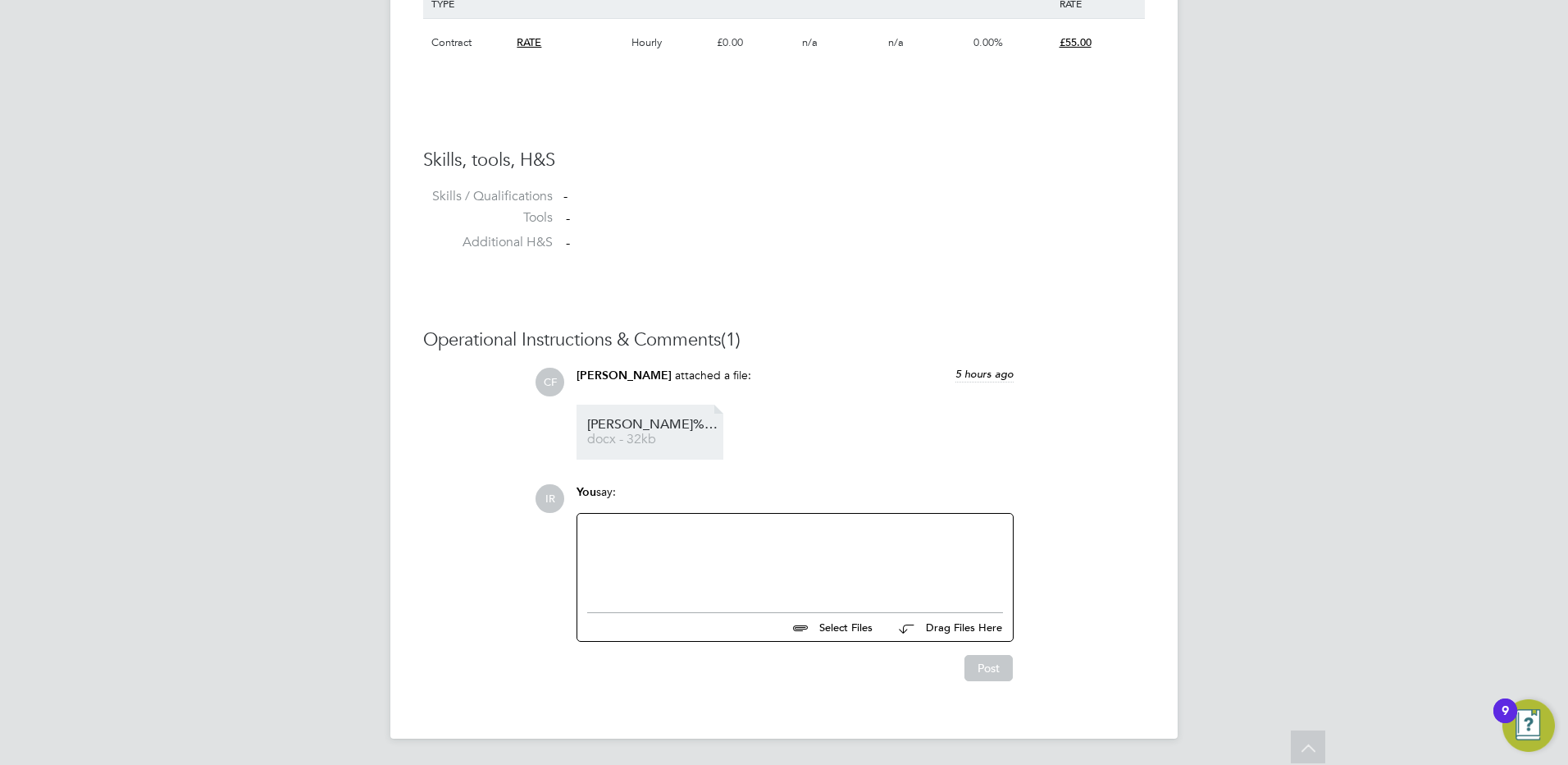
click at [646, 432] on link "Hopkins%20Daniel%20HQ00530495 docx - 32kb" at bounding box center [653, 432] width 131 height 27
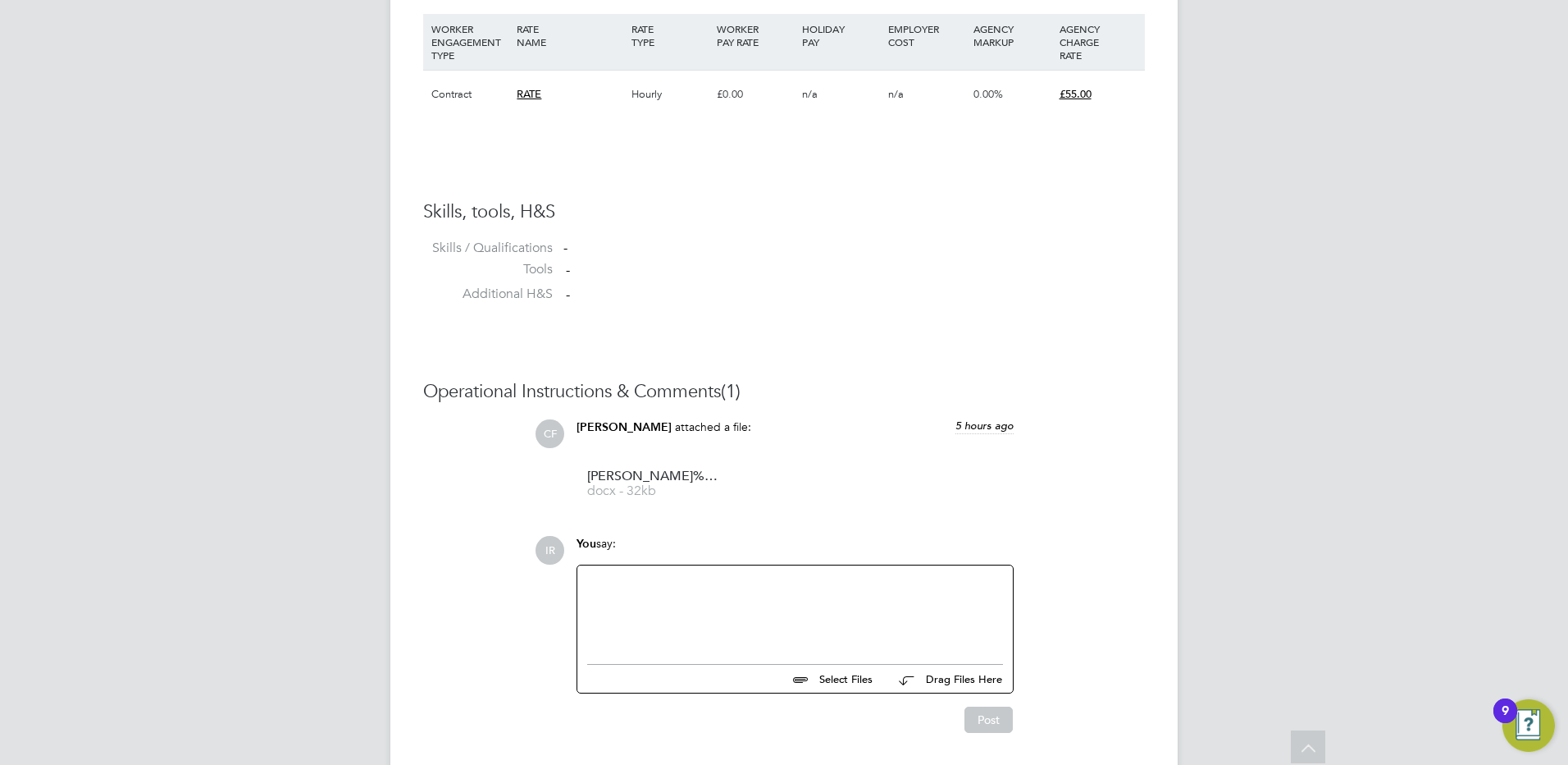
scroll to position [1138, 0]
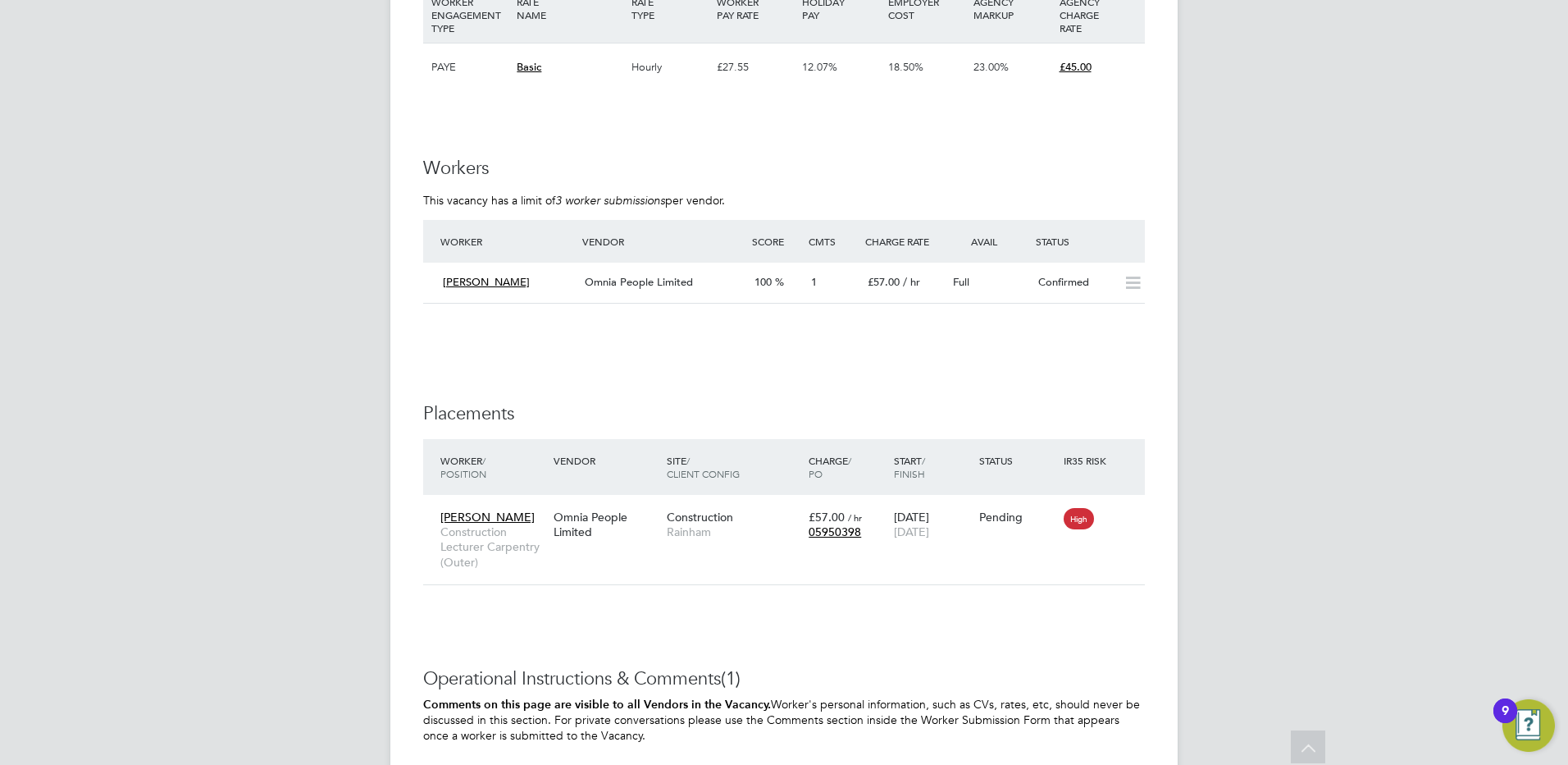
scroll to position [2626, 0]
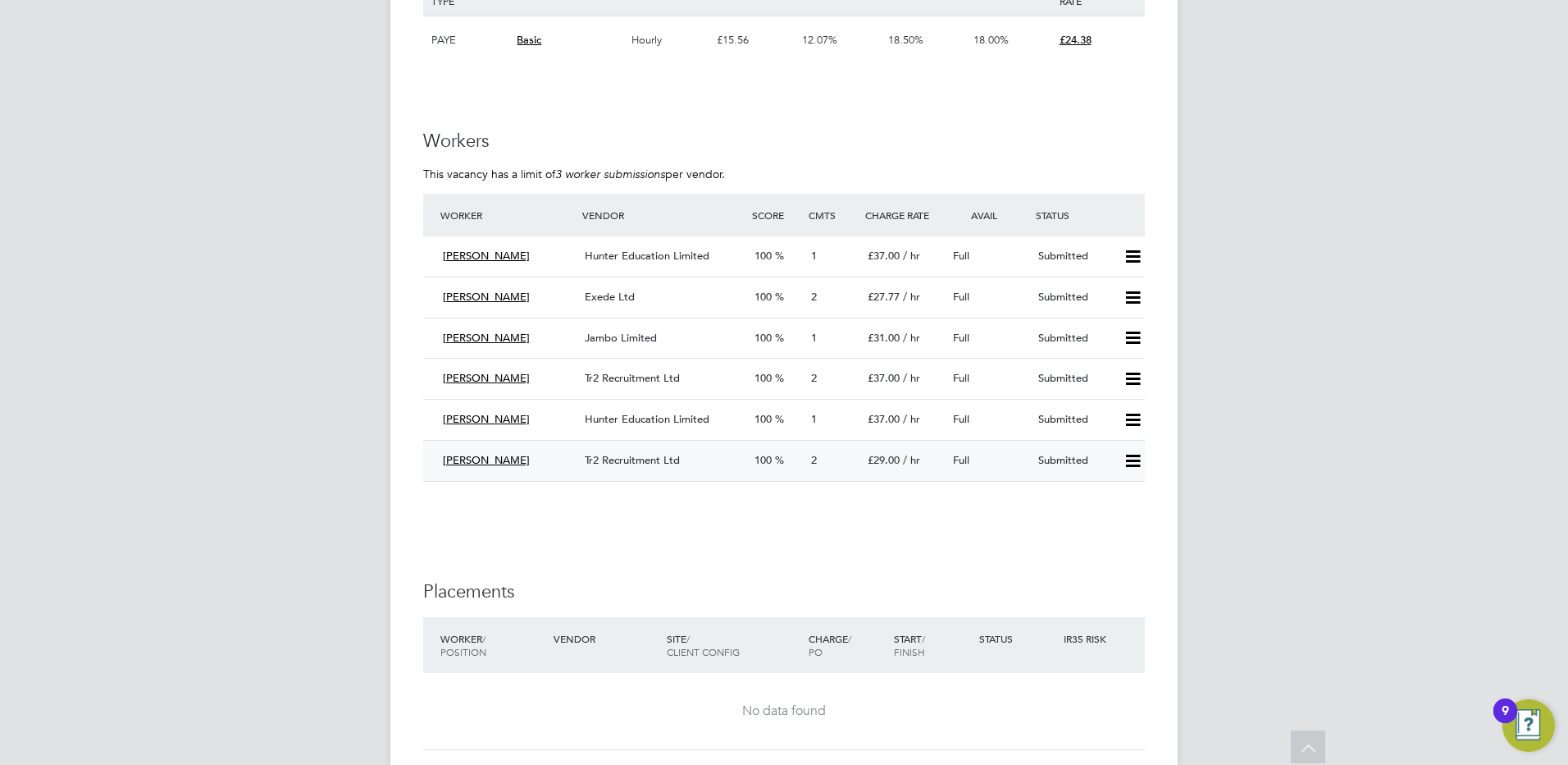
click at [625, 464] on span "Tr2 Recruitment Ltd" at bounding box center [632, 460] width 95 height 14
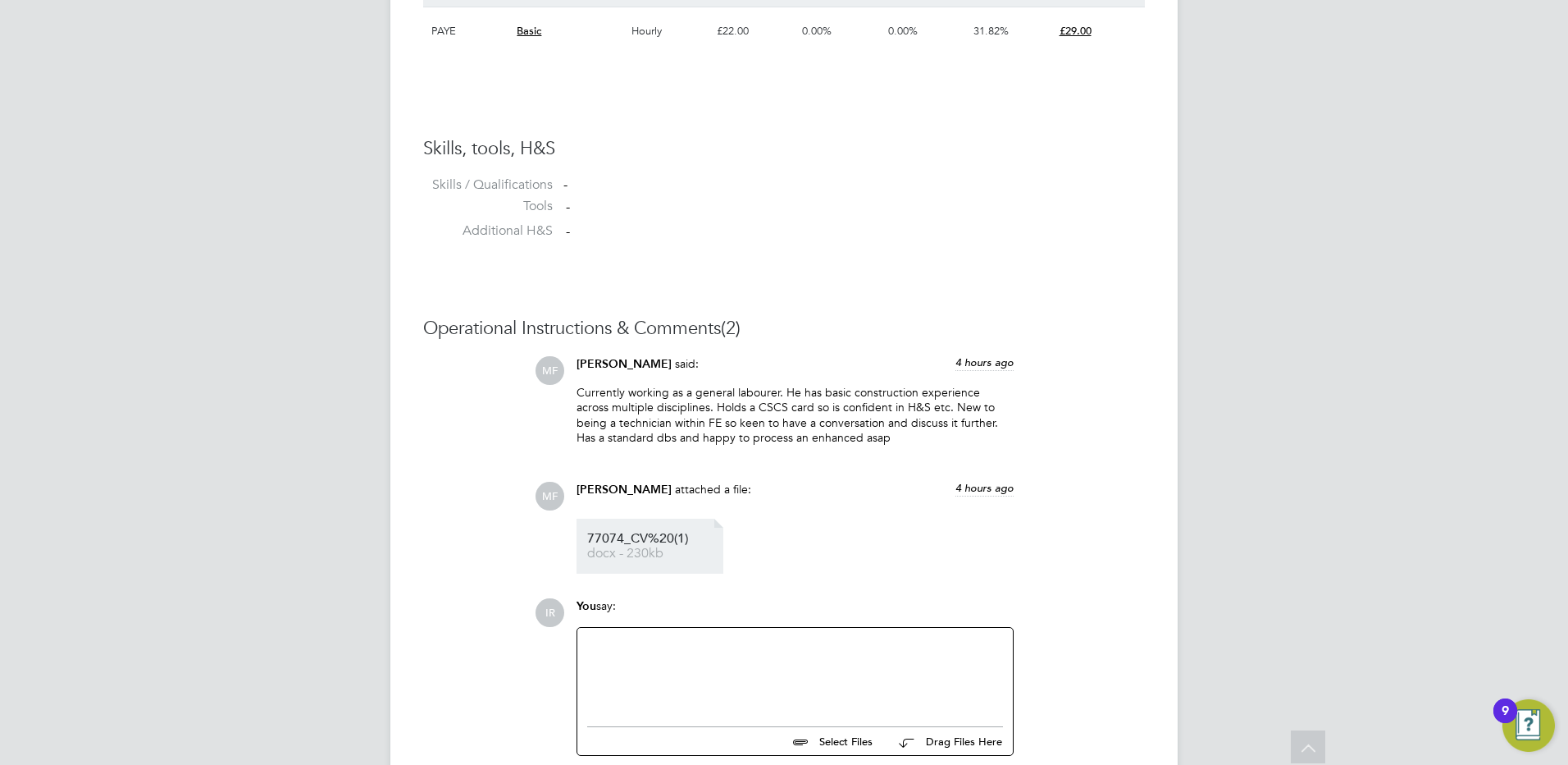
click at [637, 553] on span "docx - 230kb" at bounding box center [653, 554] width 131 height 13
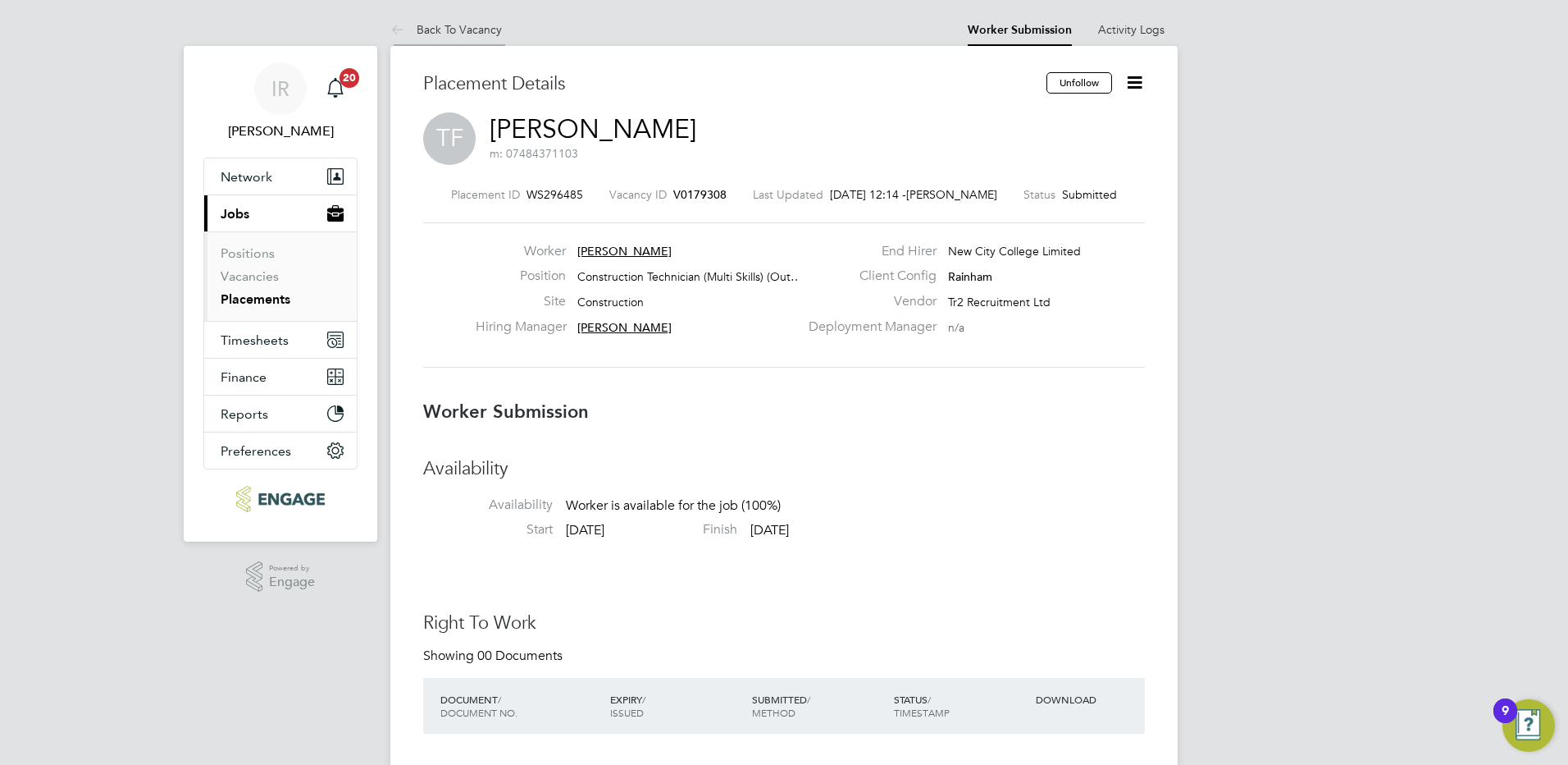
click at [449, 18] on li "Back To Vacancy" at bounding box center [447, 30] width 112 height 33
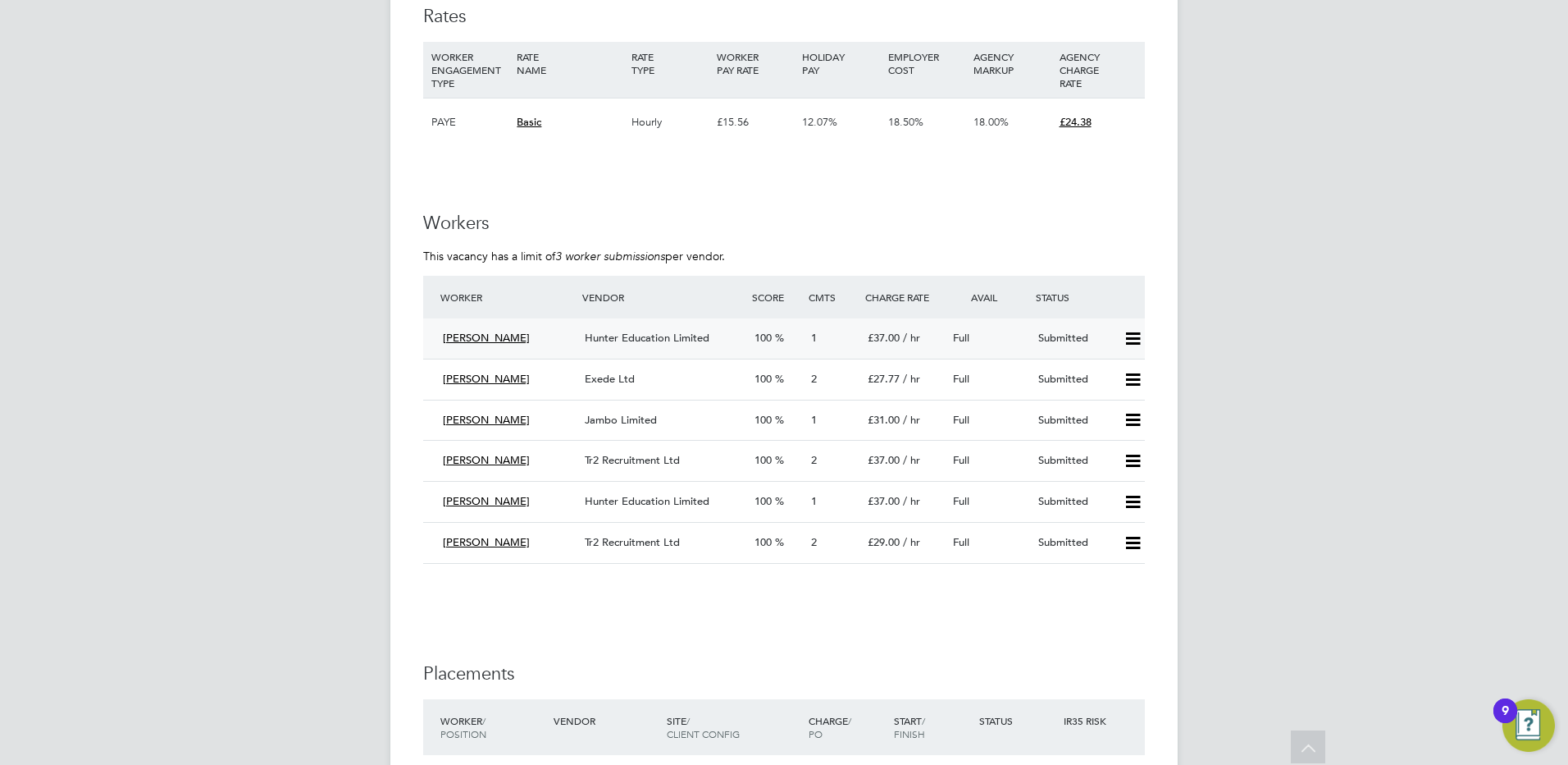
click at [622, 331] on span "Hunter Education Limited" at bounding box center [647, 337] width 125 height 14
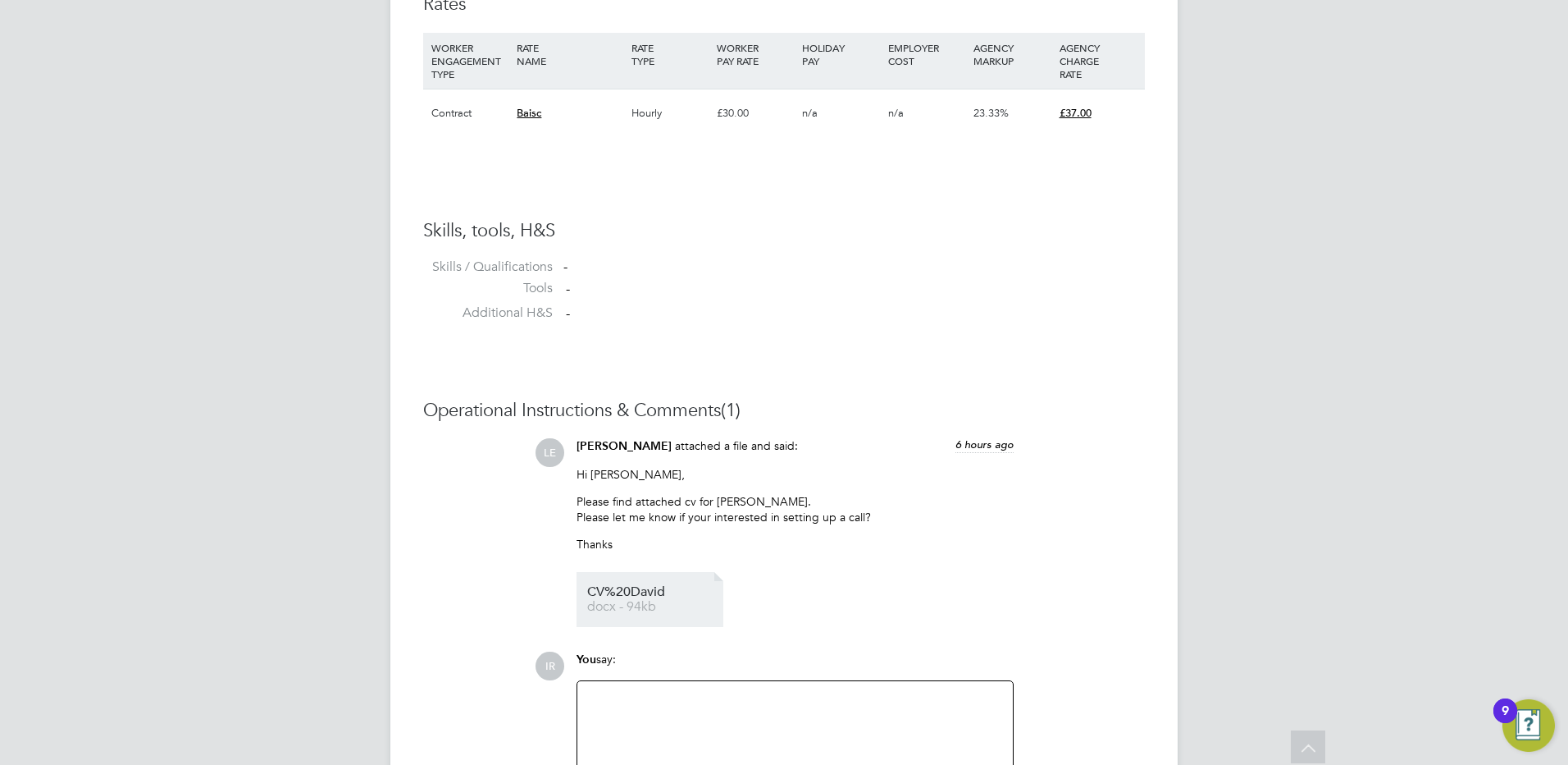
click at [628, 611] on span "docx - 94kb" at bounding box center [653, 607] width 131 height 13
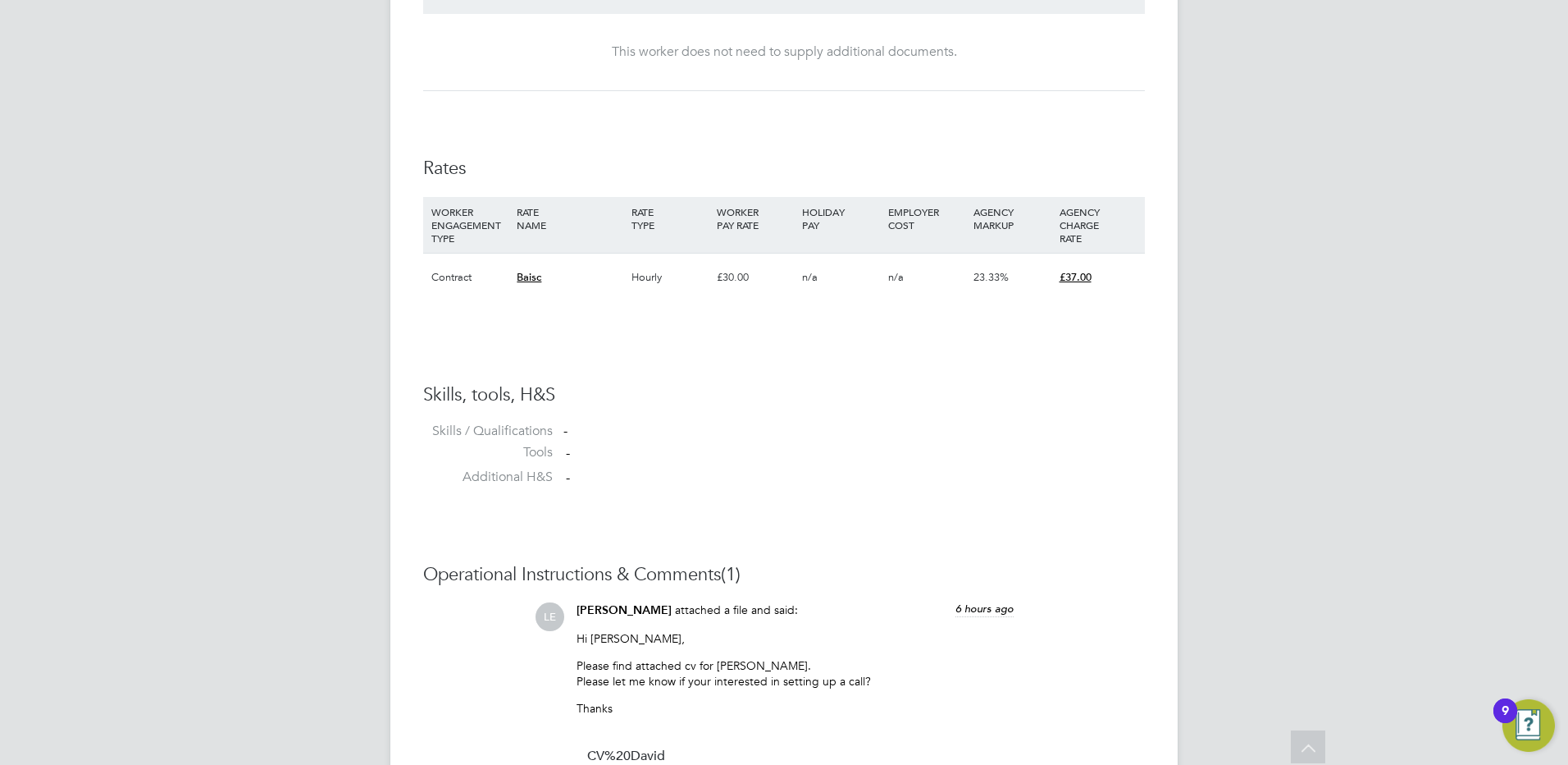
scroll to position [1317, 0]
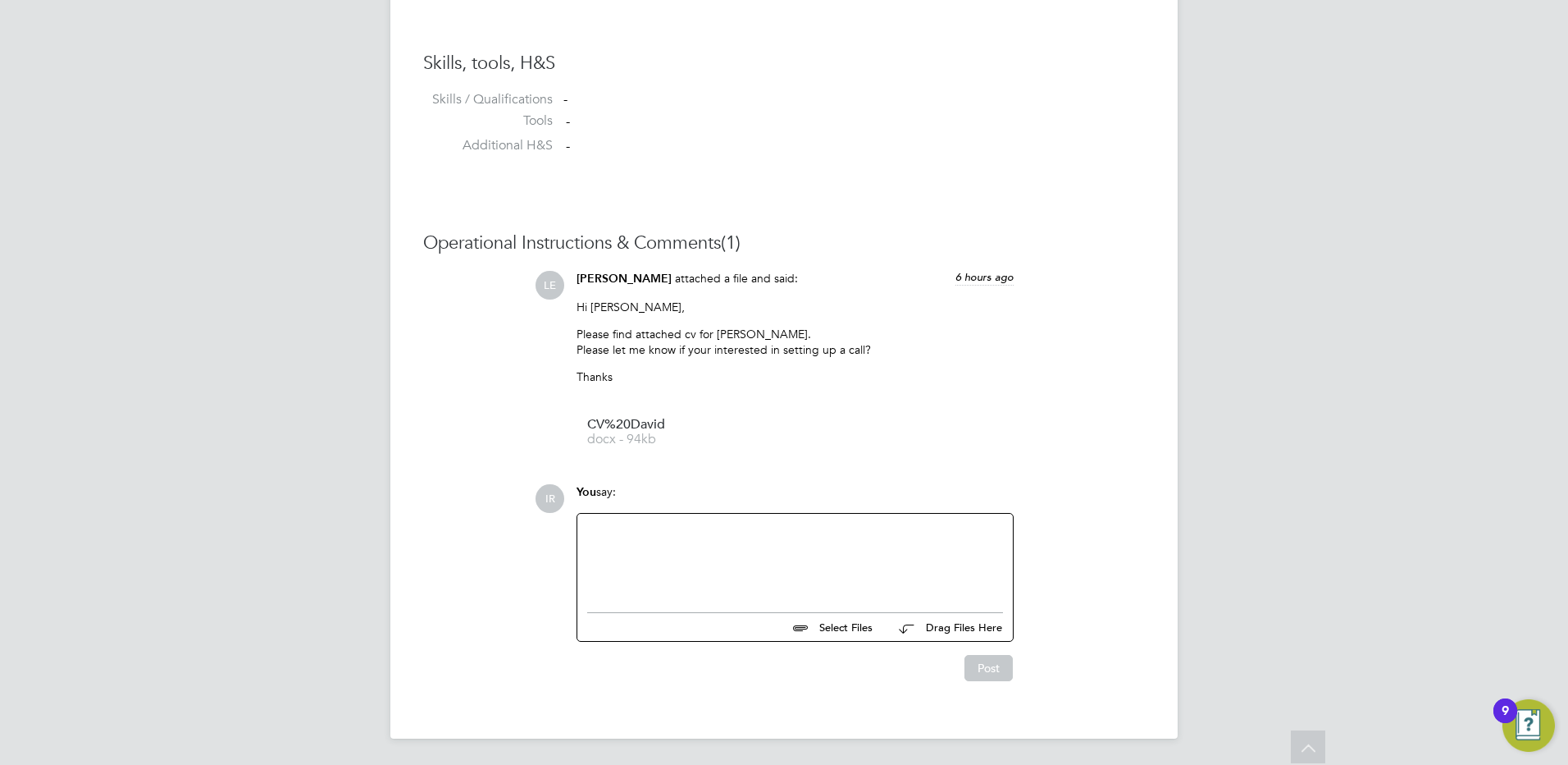
click at [637, 540] on div at bounding box center [795, 559] width 416 height 70
click at [616, 535] on div "pleas arrange a call for 10:30 tomorrow" at bounding box center [795, 559] width 416 height 70
click at [962, 668] on div "Post" at bounding box center [794, 667] width 437 height 26
click at [989, 664] on button "Post" at bounding box center [989, 667] width 49 height 26
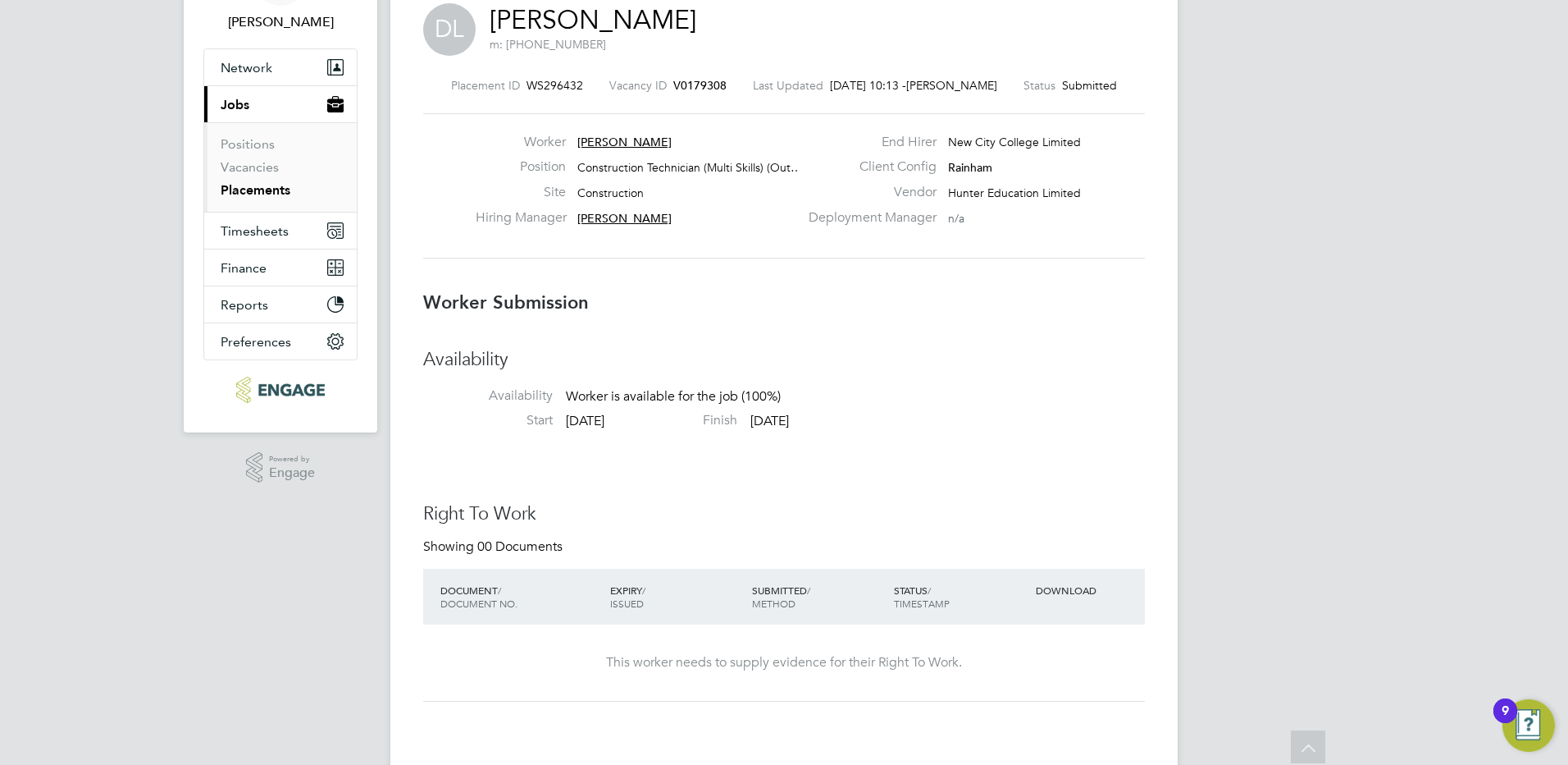
scroll to position [0, 0]
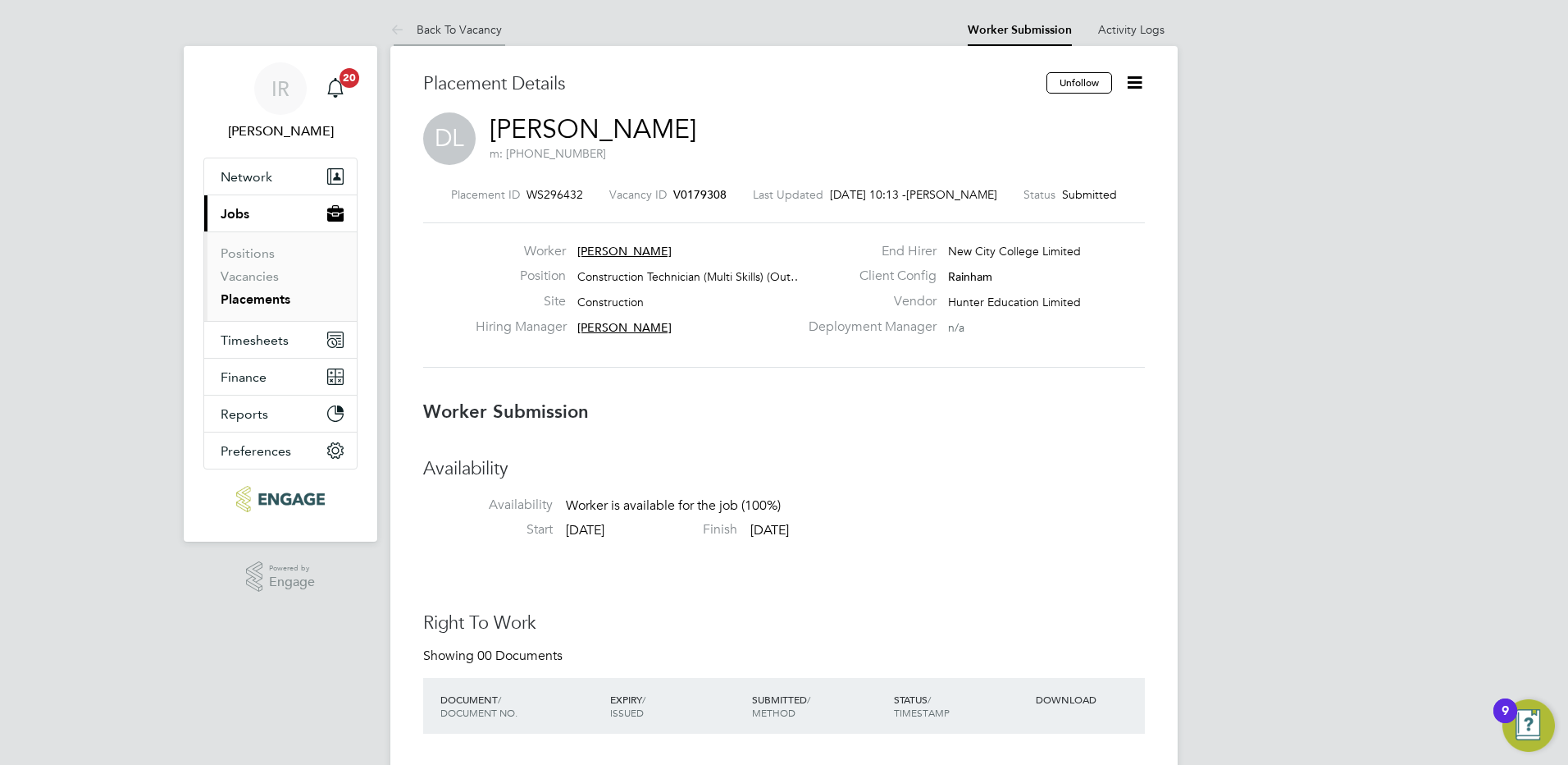
click at [442, 33] on link "Back To Vacancy" at bounding box center [447, 30] width 112 height 14
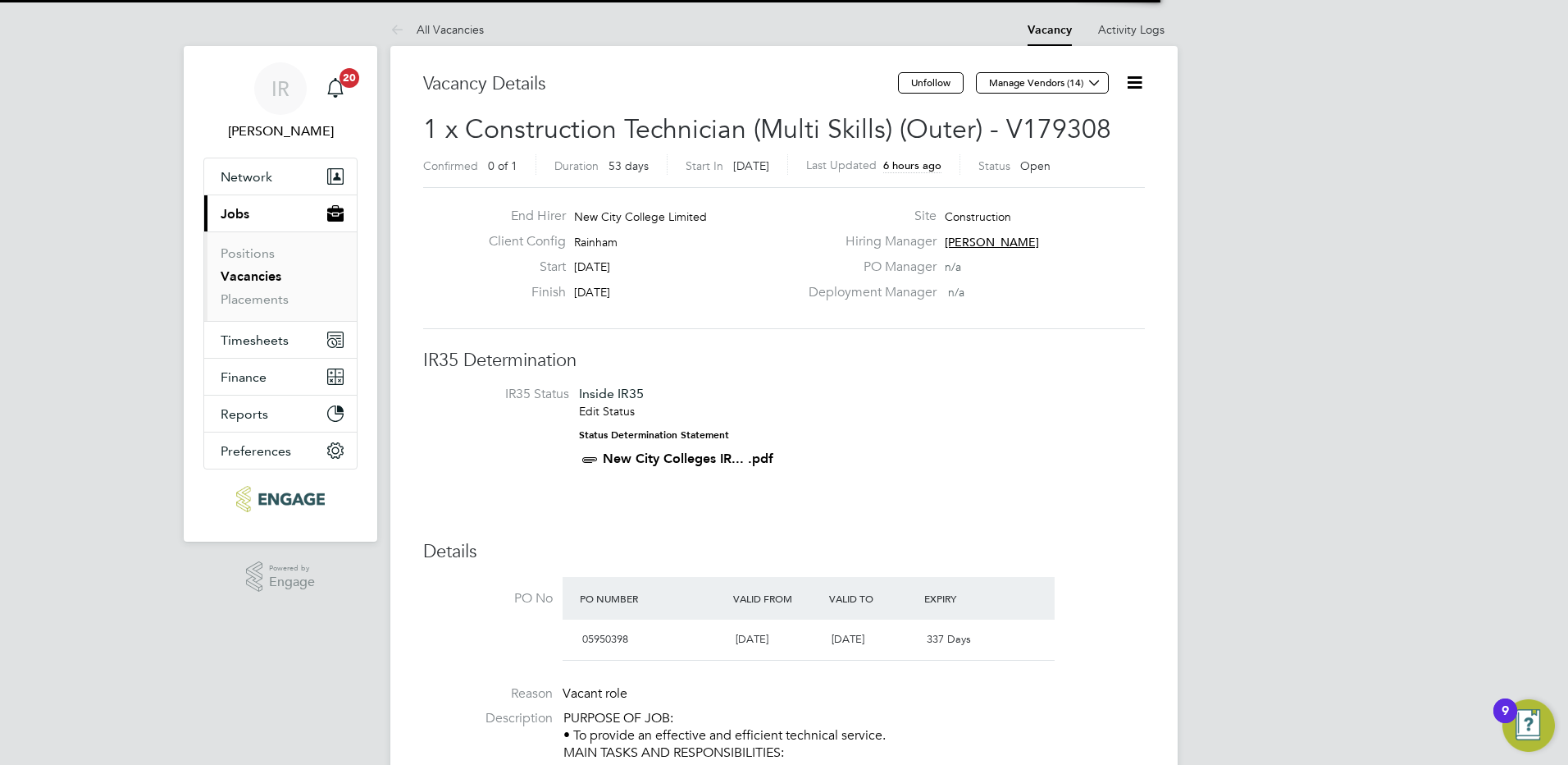
scroll to position [28, 154]
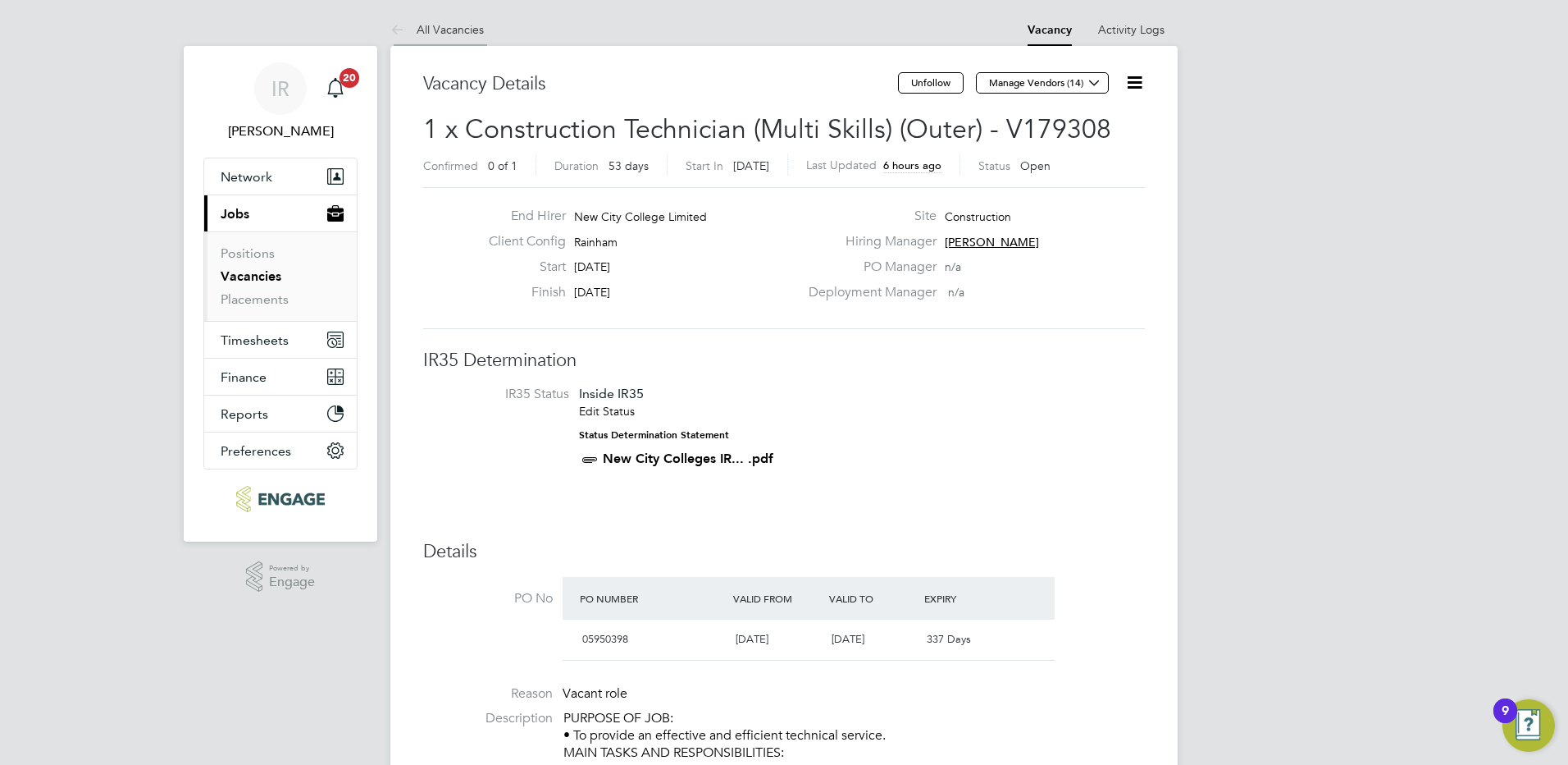
click at [467, 29] on link "All Vacancies" at bounding box center [438, 30] width 94 height 14
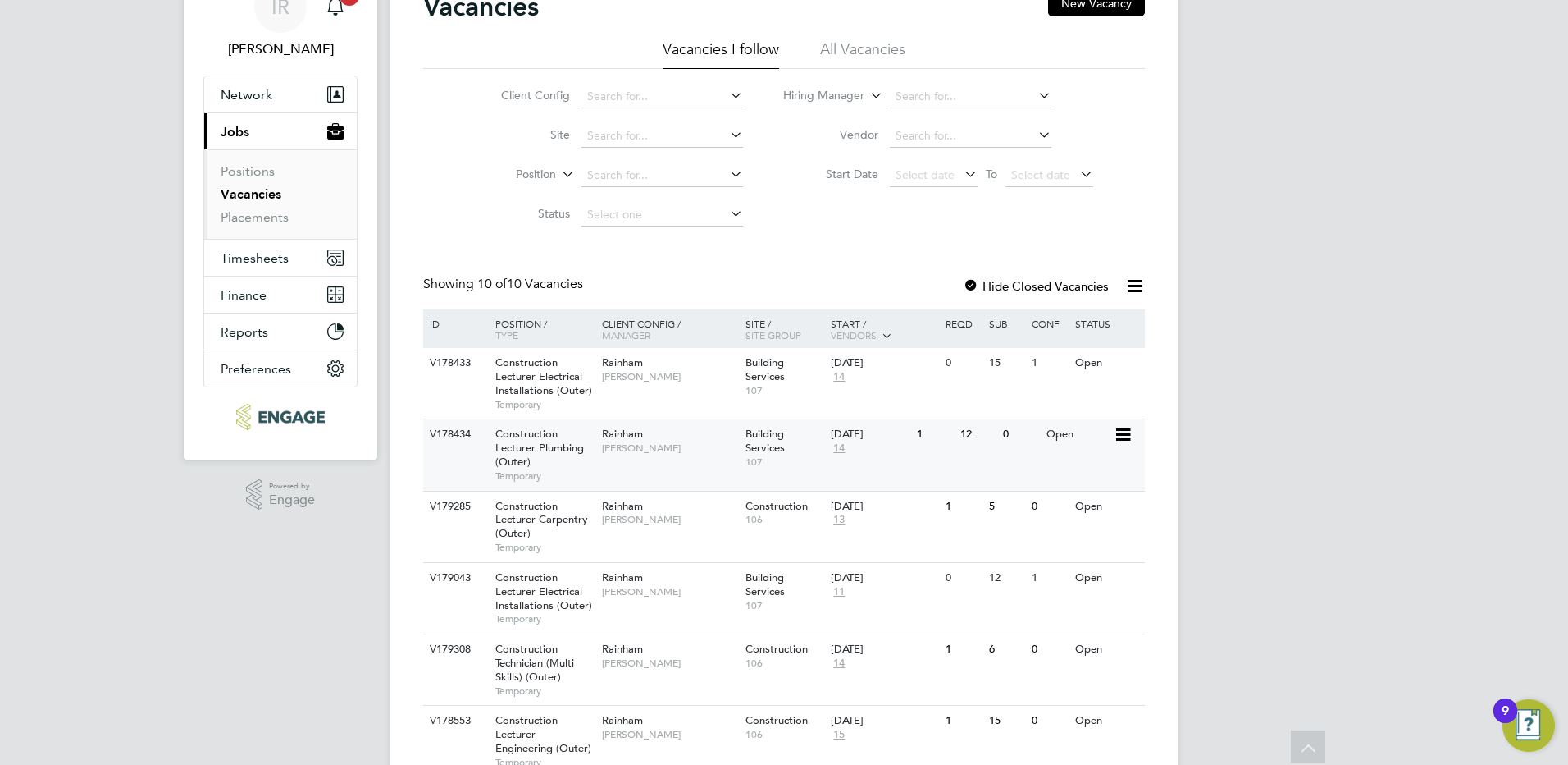
click at [608, 435] on span "Rainham" at bounding box center [622, 434] width 41 height 14
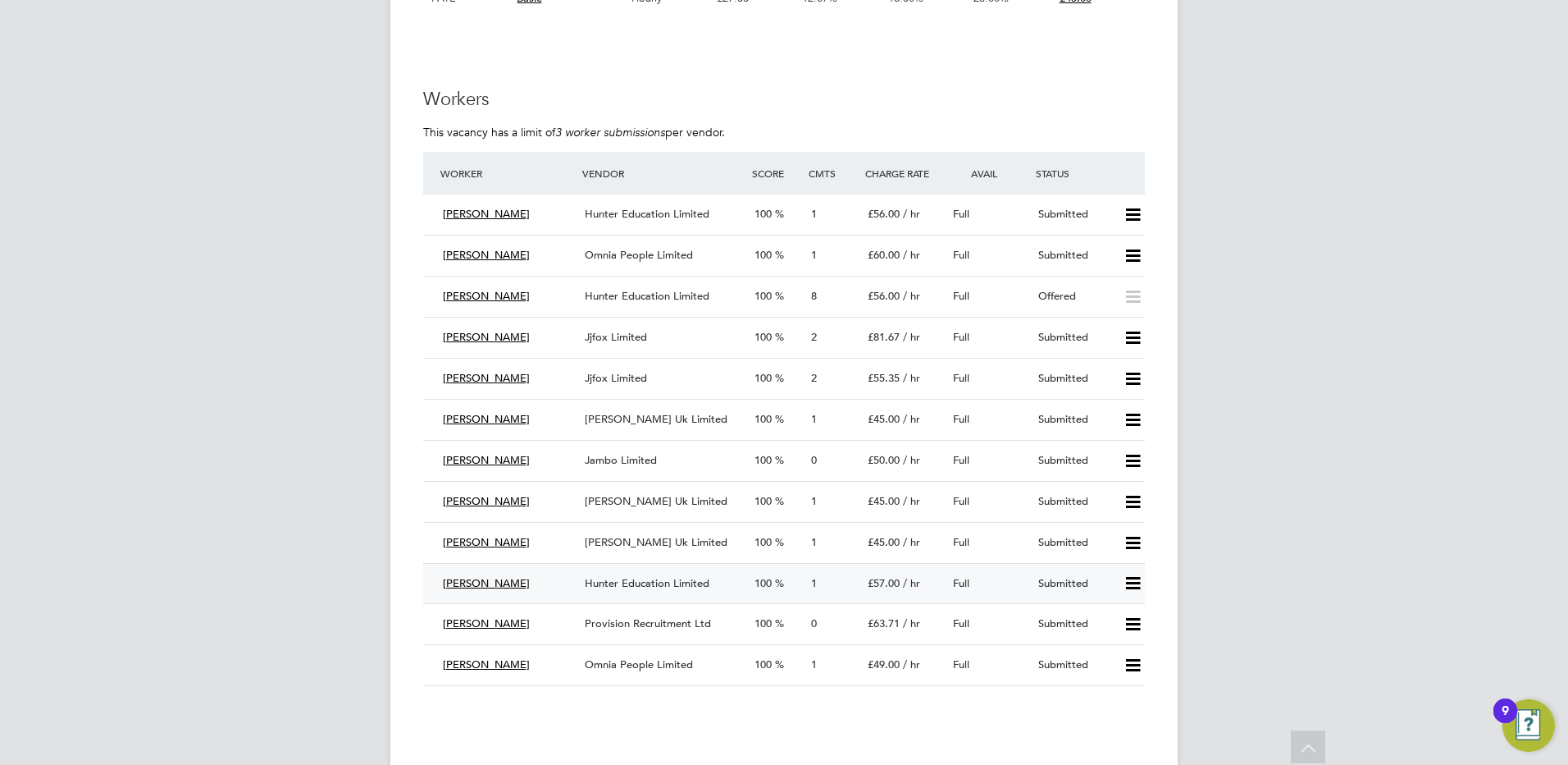
click at [634, 583] on span "Hunter Education Limited" at bounding box center [647, 583] width 125 height 14
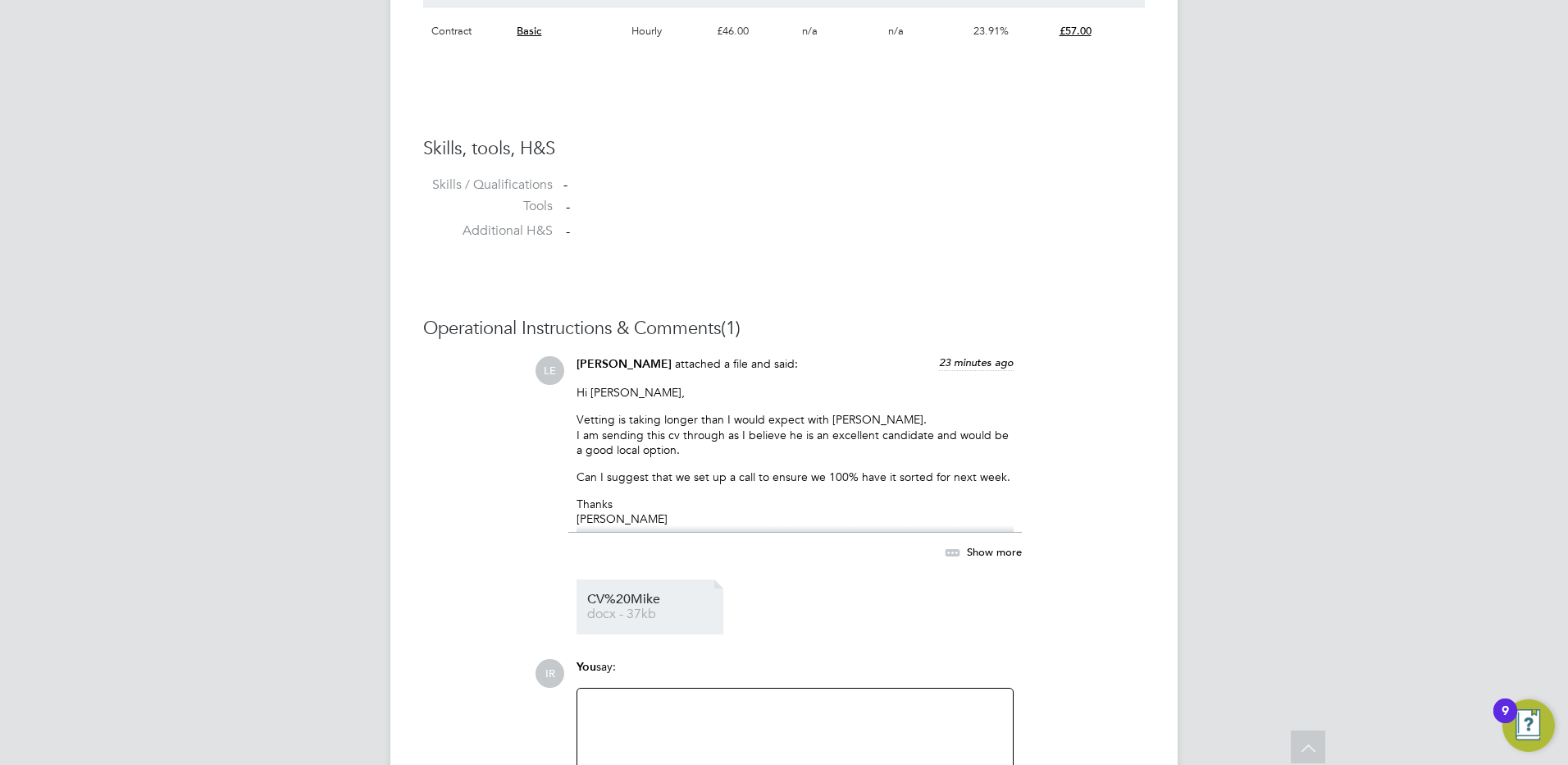
click at [618, 622] on li "CV%20Mike docx - 37kb" at bounding box center [650, 607] width 147 height 55
click at [618, 614] on span "docx - 37kb" at bounding box center [653, 614] width 131 height 13
click at [616, 606] on span "CV%20Mike" at bounding box center [653, 600] width 131 height 13
click at [647, 725] on div at bounding box center [795, 733] width 416 height 70
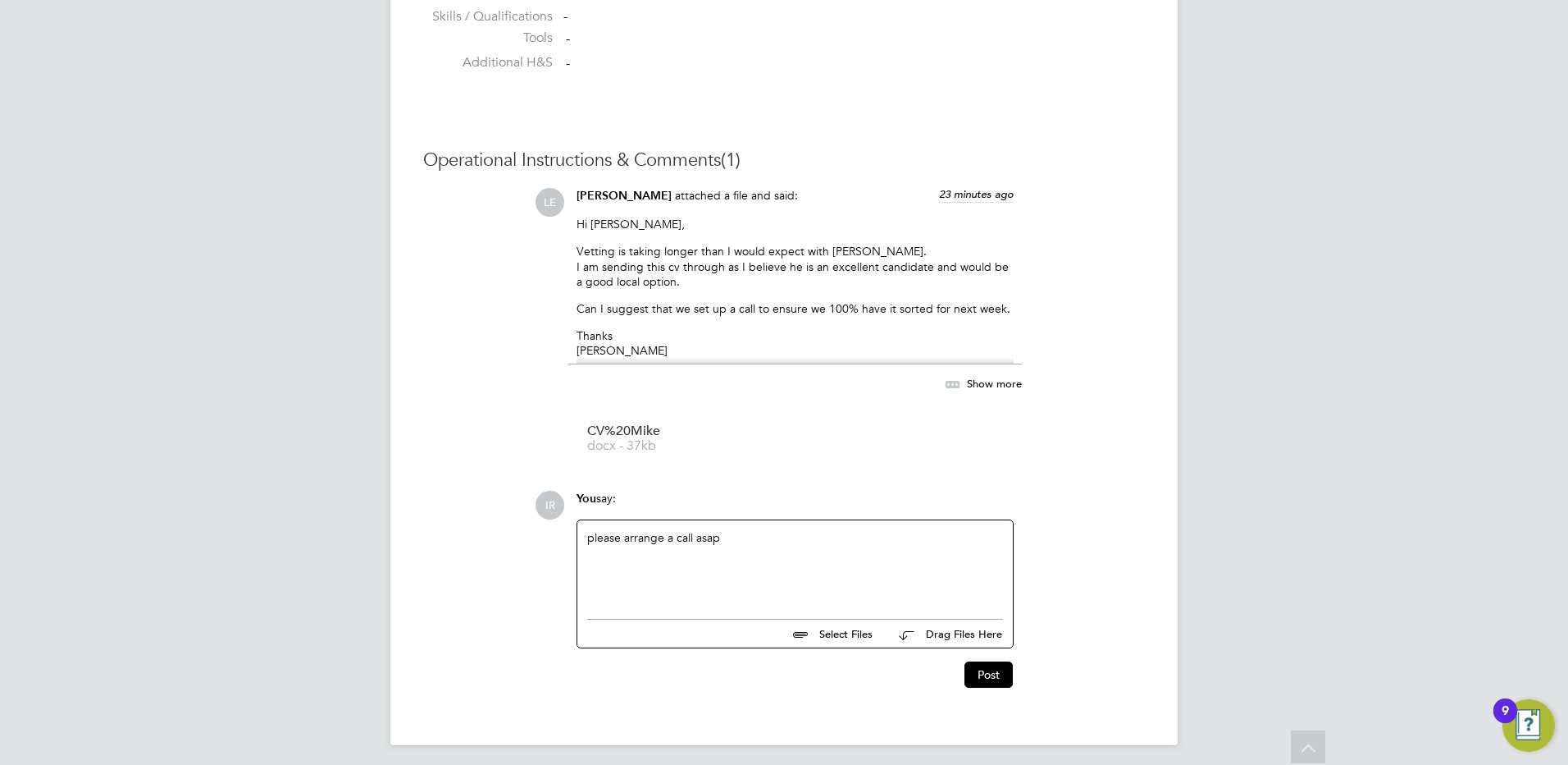
scroll to position [1406, 0]
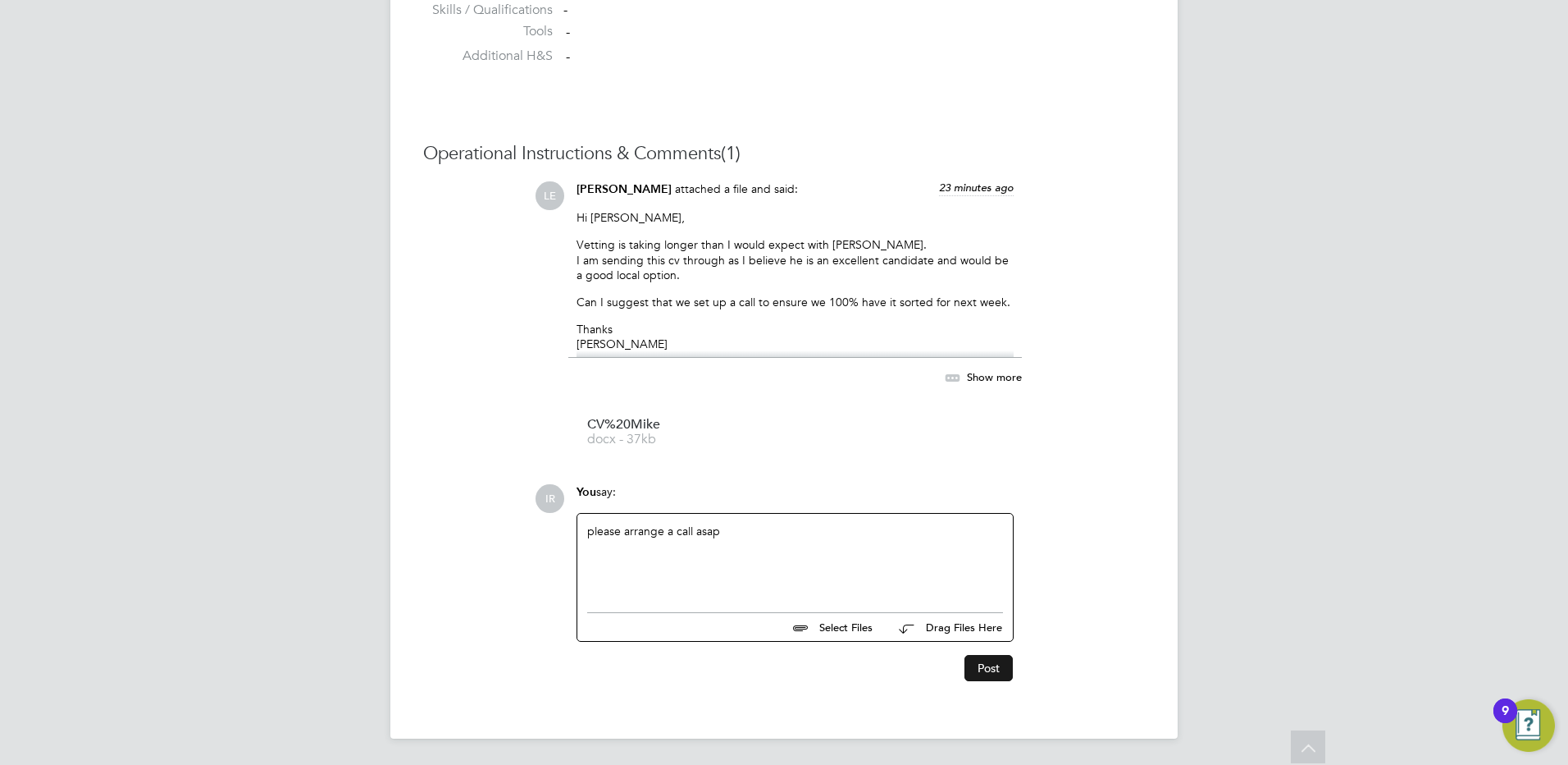
click at [1003, 666] on button "Post" at bounding box center [989, 667] width 49 height 26
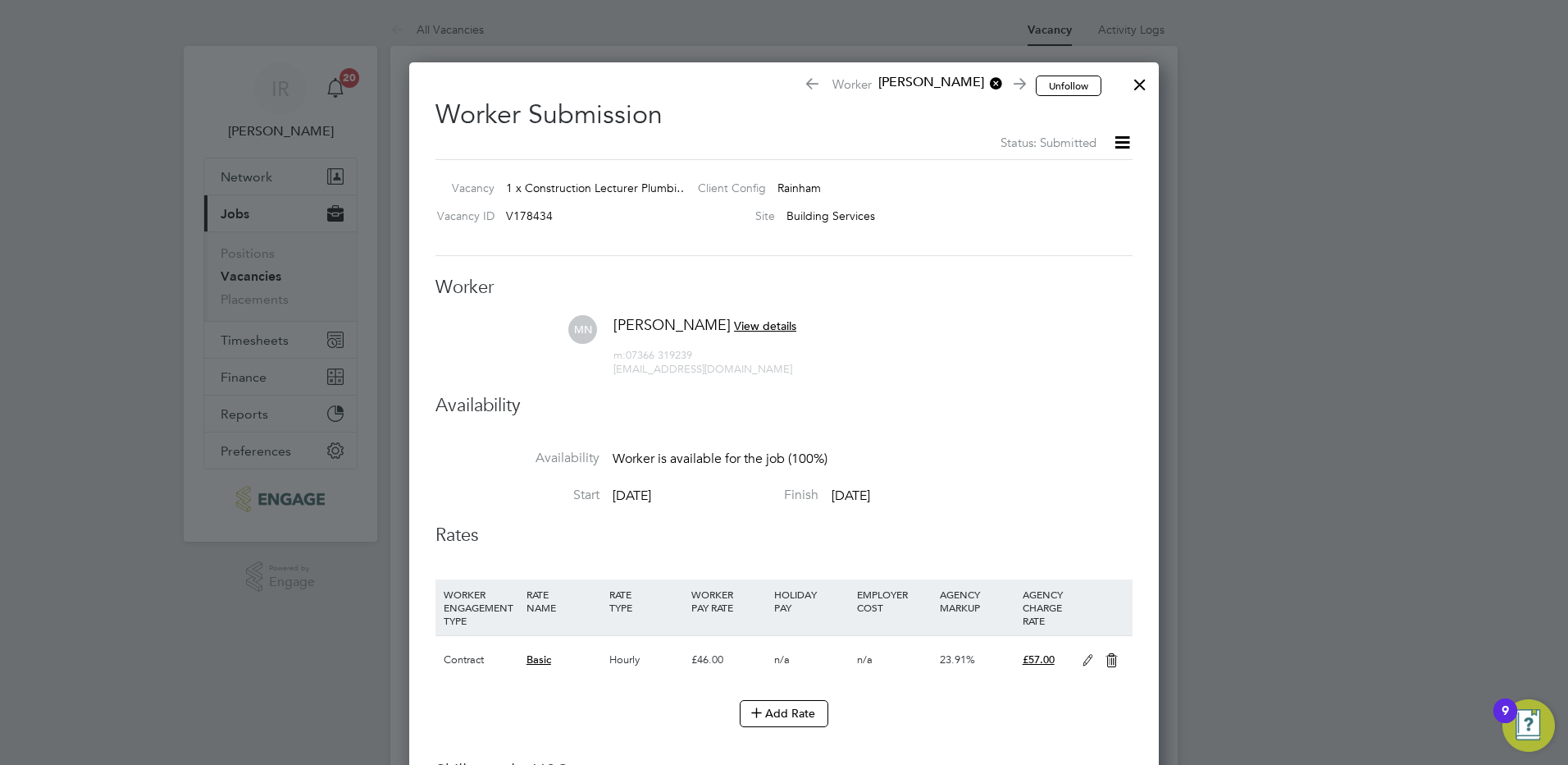
click at [1139, 82] on div at bounding box center [1140, 80] width 30 height 30
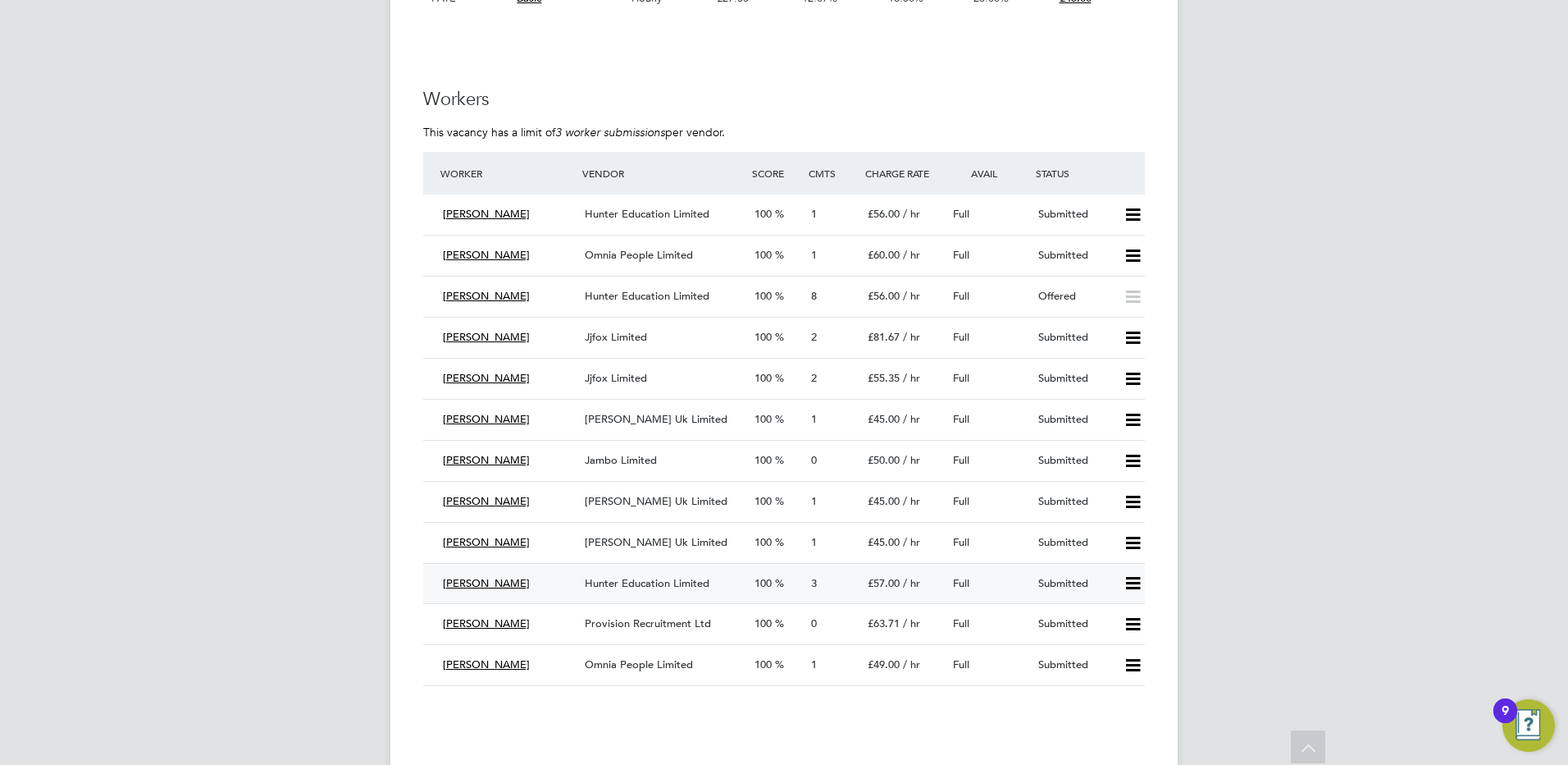
click at [643, 579] on span "Hunter Education Limited" at bounding box center [647, 583] width 125 height 14
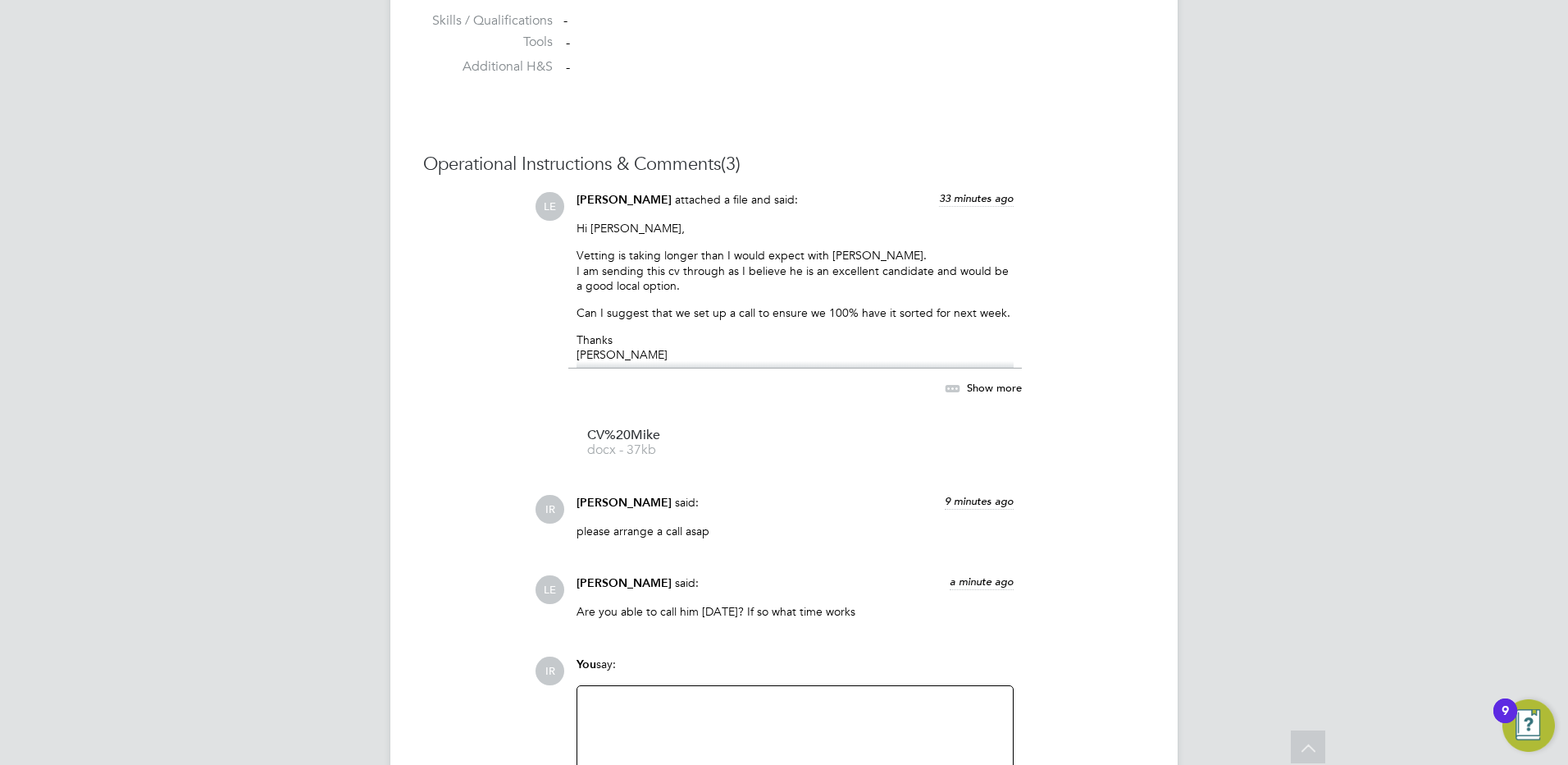
click at [643, 714] on div at bounding box center [795, 732] width 416 height 70
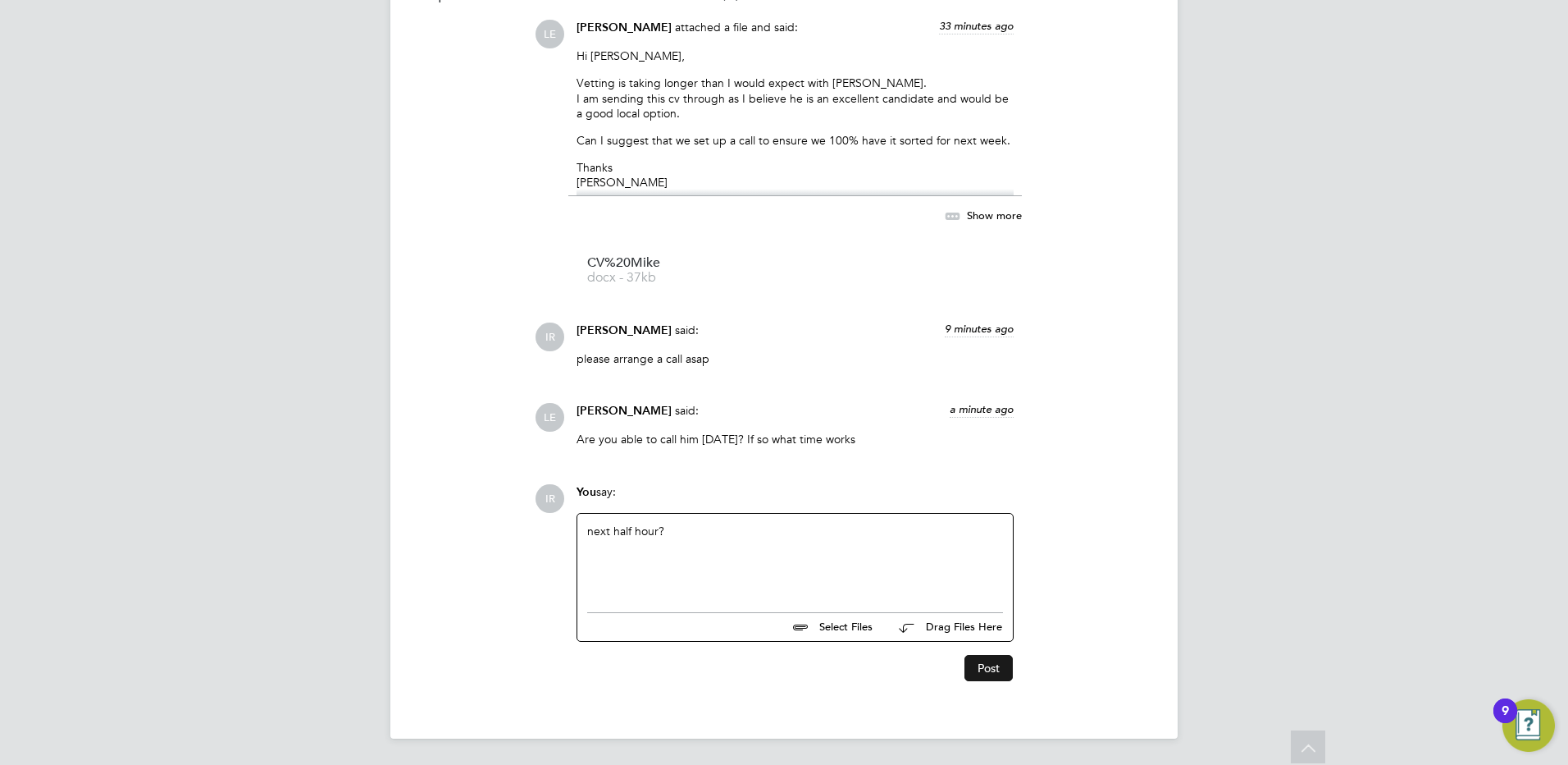
click at [997, 677] on button "Post" at bounding box center [989, 667] width 49 height 26
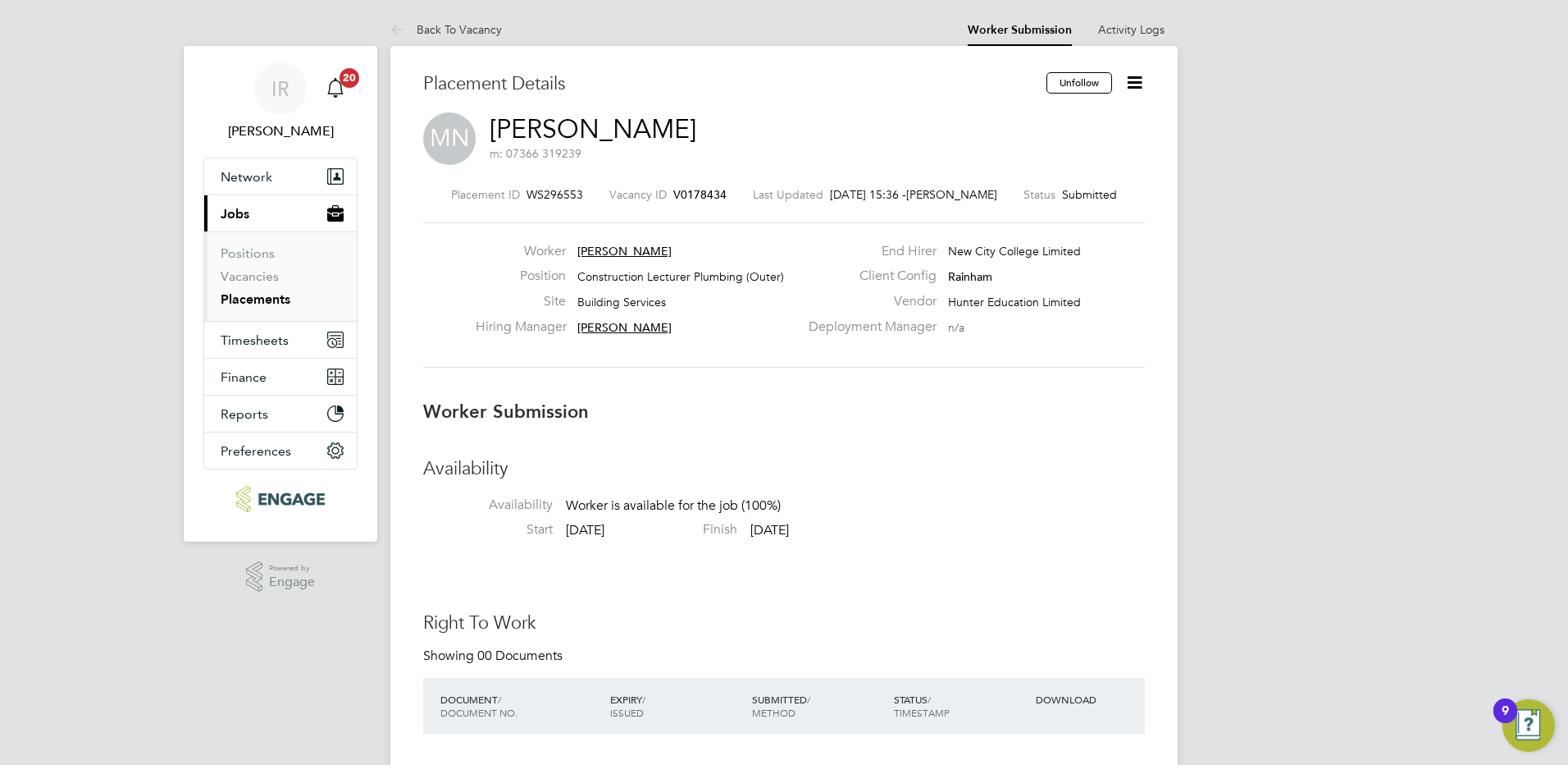
click at [1137, 85] on icon at bounding box center [1135, 82] width 21 height 21
click at [1011, 151] on li "Offer" at bounding box center [1066, 153] width 152 height 23
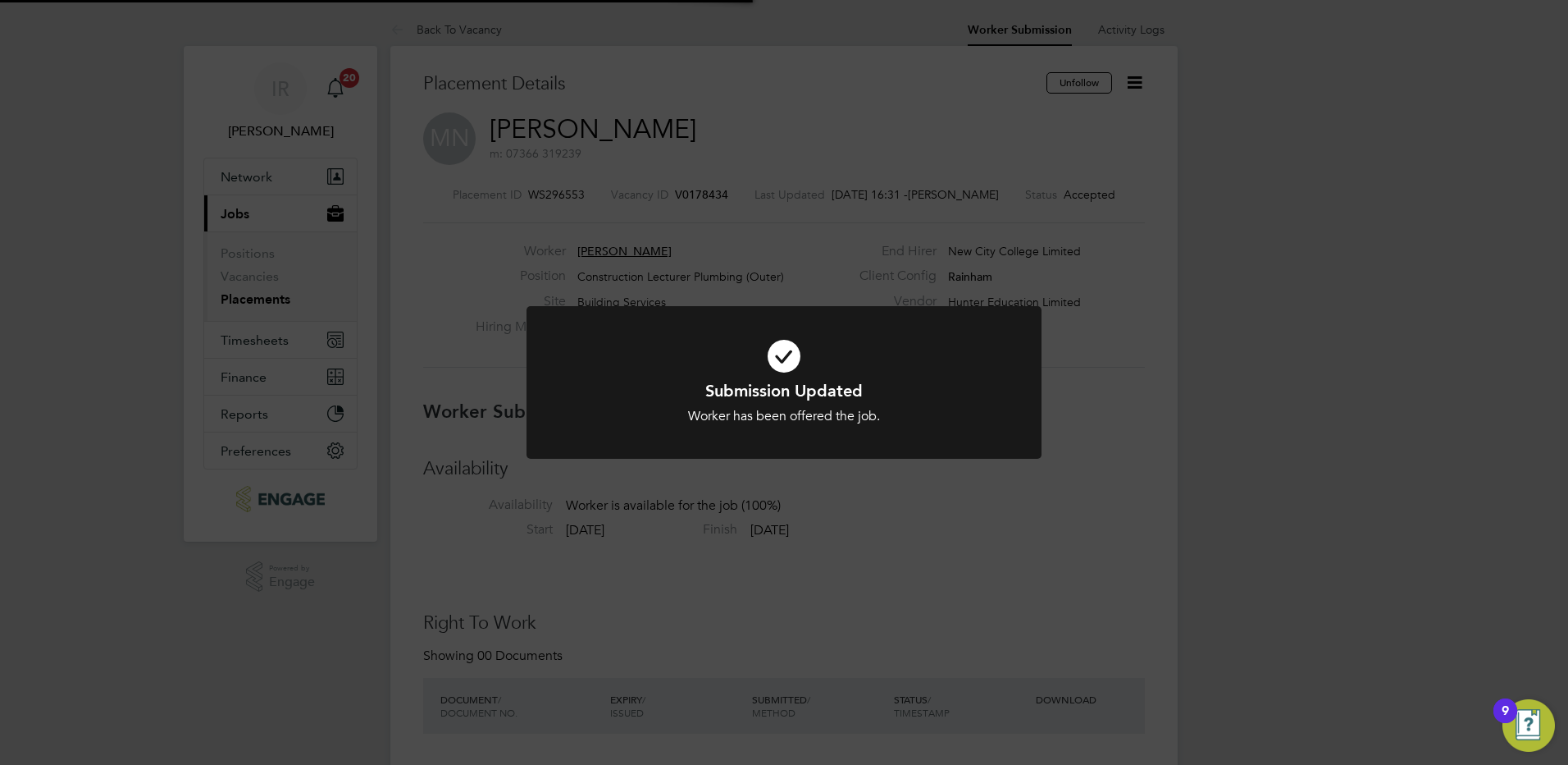
scroll to position [49, 115]
click at [1105, 328] on div "Submission Updated Worker has been offered the job. Cancel Okay" at bounding box center [784, 382] width 1568 height 765
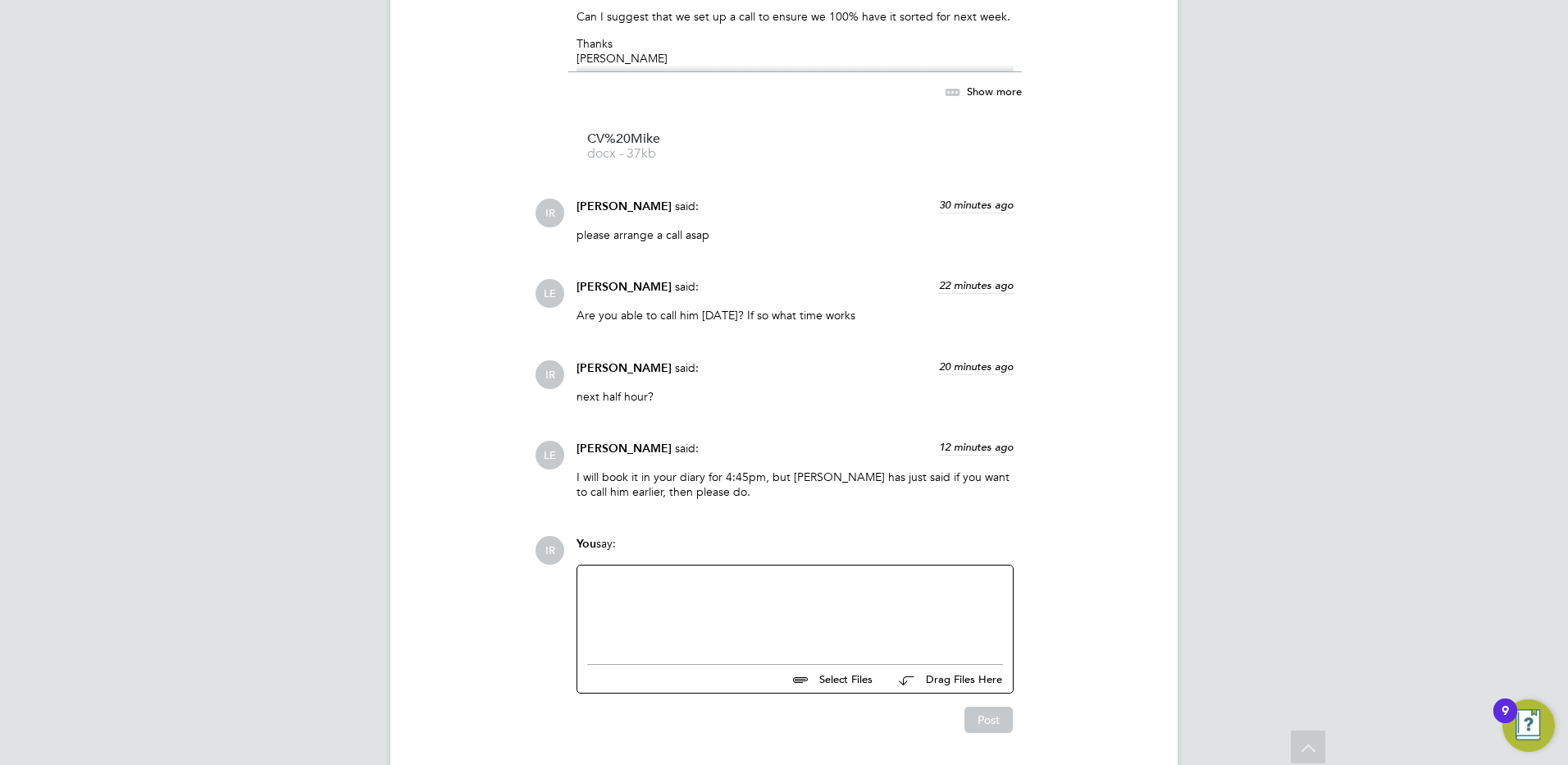
scroll to position [1744, 0]
